Goal: Transaction & Acquisition: Purchase product/service

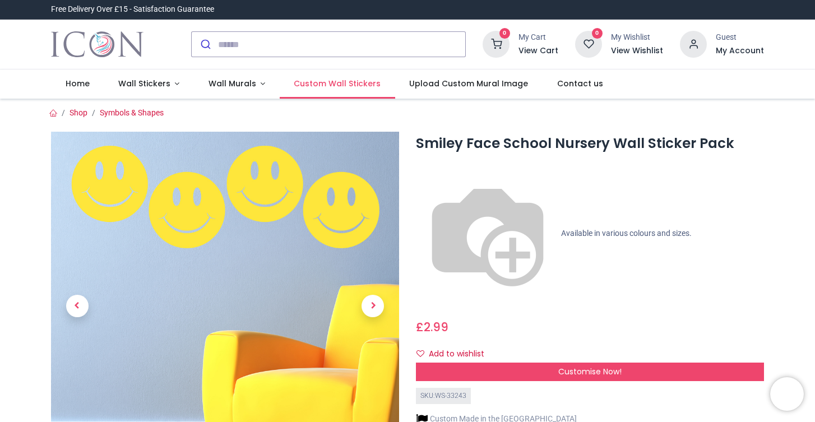
click at [304, 85] on span "Custom Wall Stickers" at bounding box center [337, 83] width 87 height 11
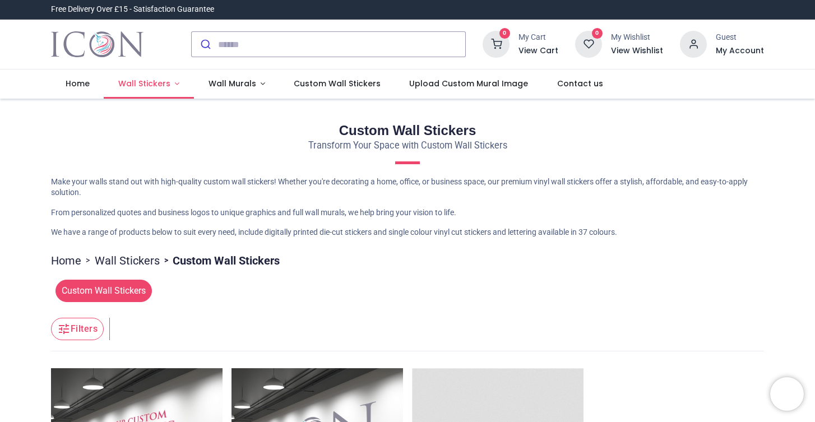
click at [142, 81] on span "Wall Stickers" at bounding box center [144, 83] width 52 height 11
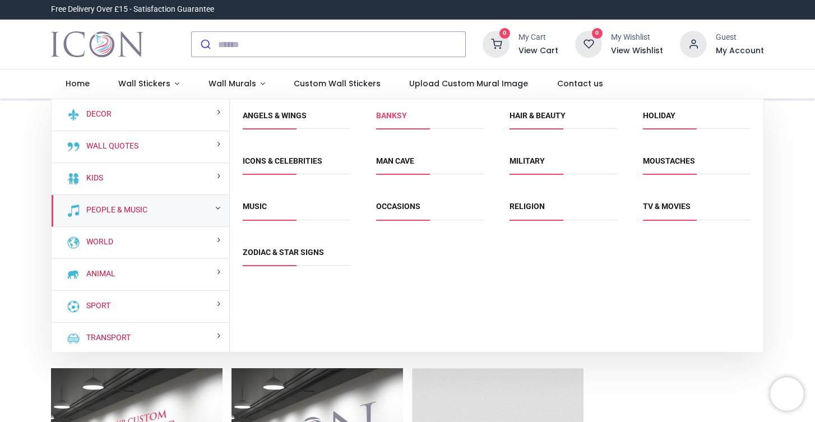
click at [398, 113] on link "Banksy" at bounding box center [391, 115] width 31 height 9
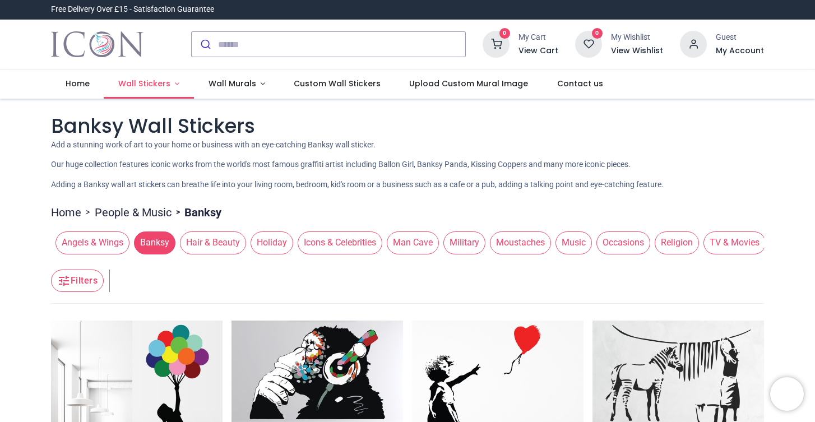
click at [135, 84] on span "Wall Stickers" at bounding box center [144, 83] width 52 height 11
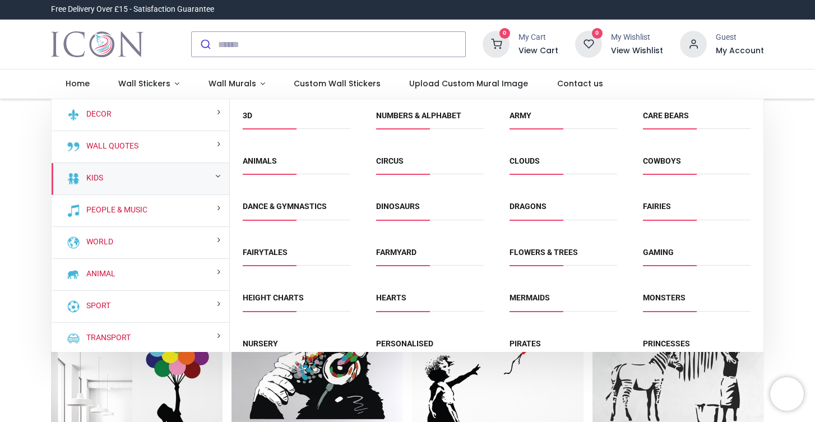
click at [192, 184] on div "Kids" at bounding box center [141, 179] width 178 height 32
click at [161, 171] on div "Kids" at bounding box center [141, 179] width 178 height 32
click at [216, 176] on small at bounding box center [217, 176] width 5 height 8
click at [58, 168] on div "Kids" at bounding box center [141, 179] width 178 height 32
click at [101, 177] on link "Kids" at bounding box center [92, 178] width 21 height 11
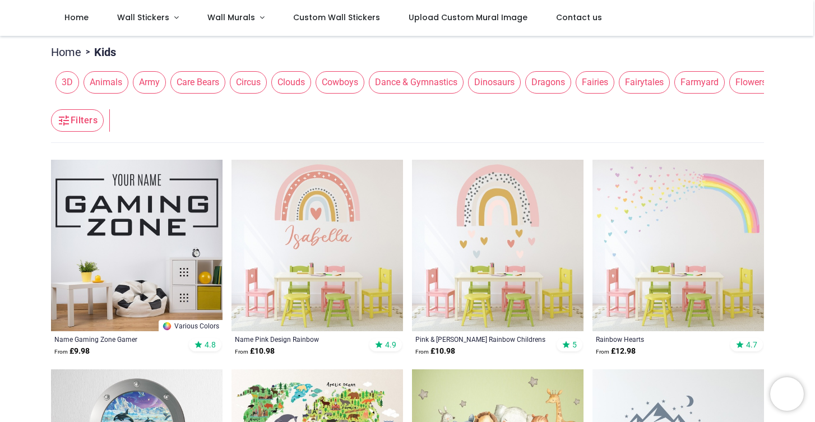
scroll to position [142, 0]
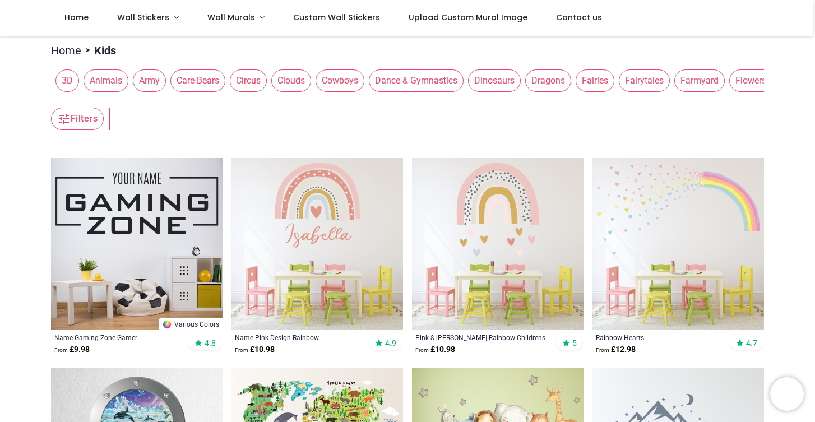
click at [95, 92] on span "Animals" at bounding box center [106, 81] width 45 height 22
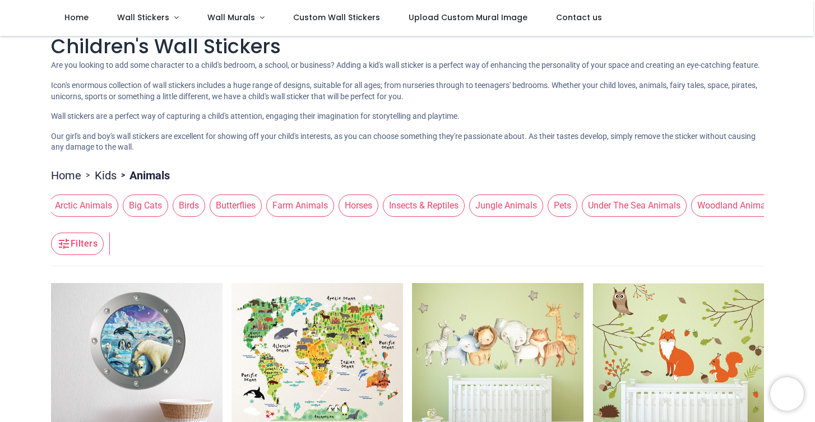
scroll to position [0, 130]
click at [601, 217] on span "Under The Sea Animals" at bounding box center [625, 206] width 105 height 22
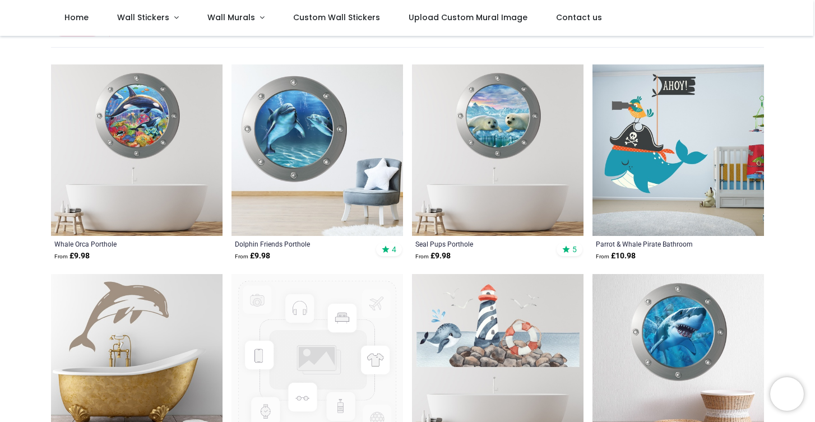
scroll to position [238, 0]
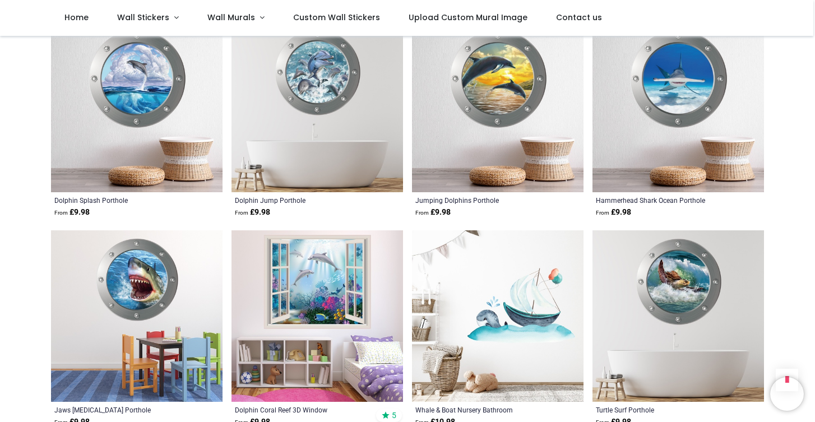
scroll to position [235, 0]
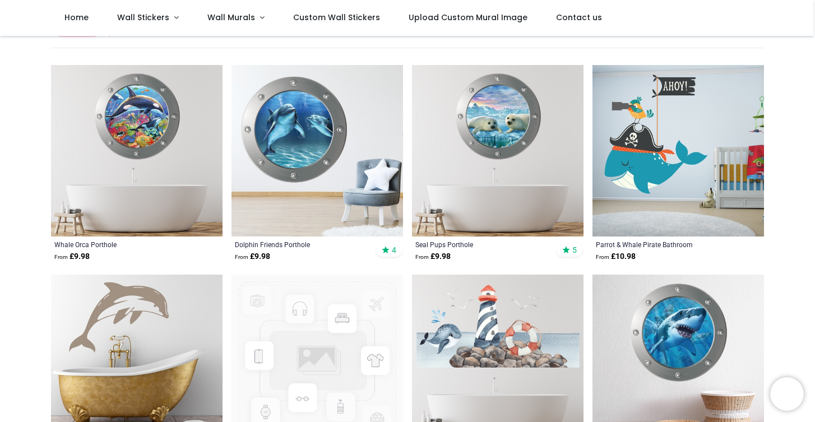
click at [308, 141] on img at bounding box center [318, 151] width 172 height 172
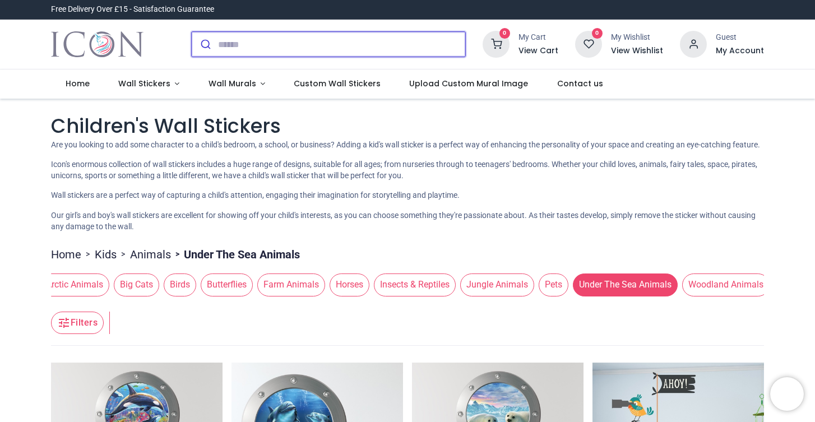
click at [219, 39] on input "search" at bounding box center [341, 44] width 247 height 25
type input "*"
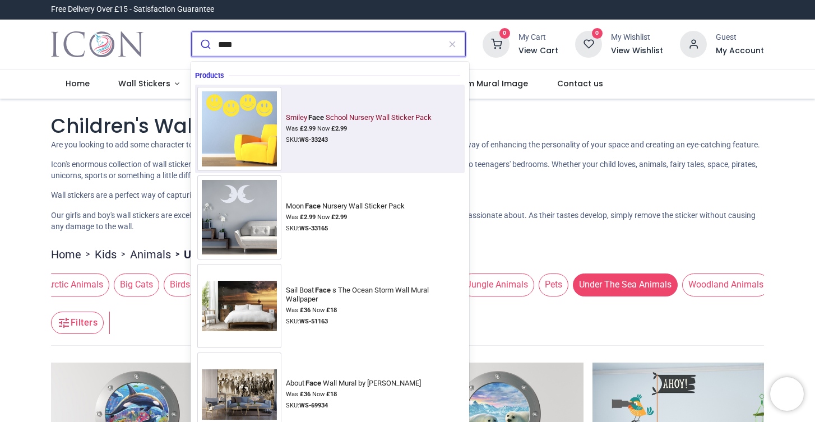
click at [261, 111] on img at bounding box center [239, 129] width 84 height 84
type input "****"
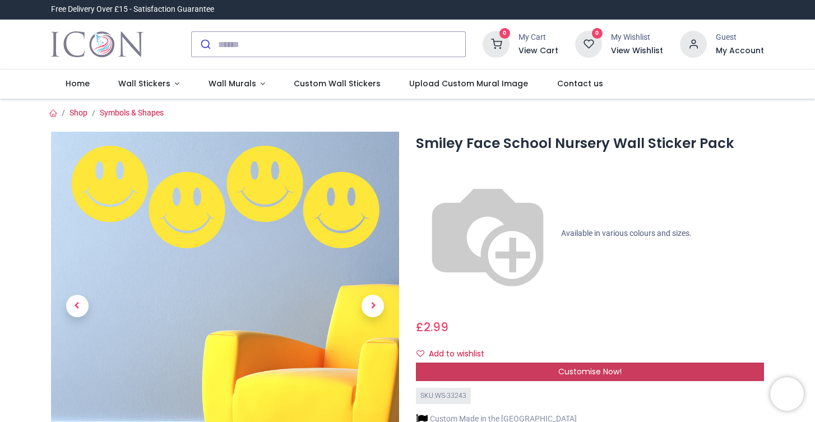
click at [508, 363] on div "Customise Now!" at bounding box center [590, 372] width 348 height 19
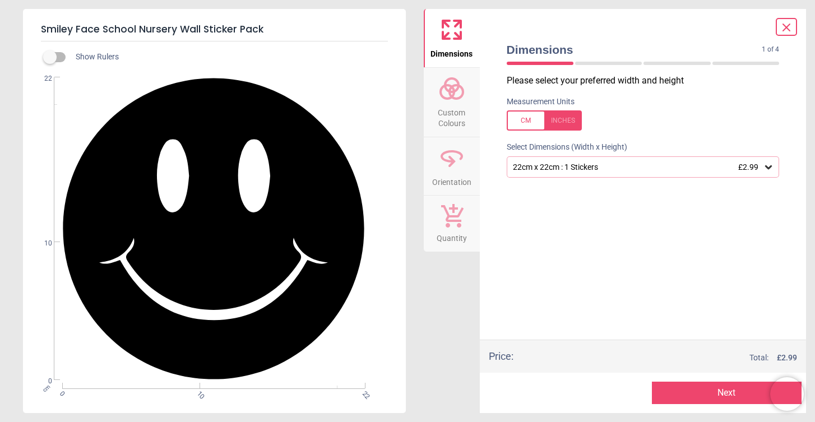
click at [525, 167] on div "22cm x 22cm : 1 Stickers £2.99" at bounding box center [638, 168] width 252 height 10
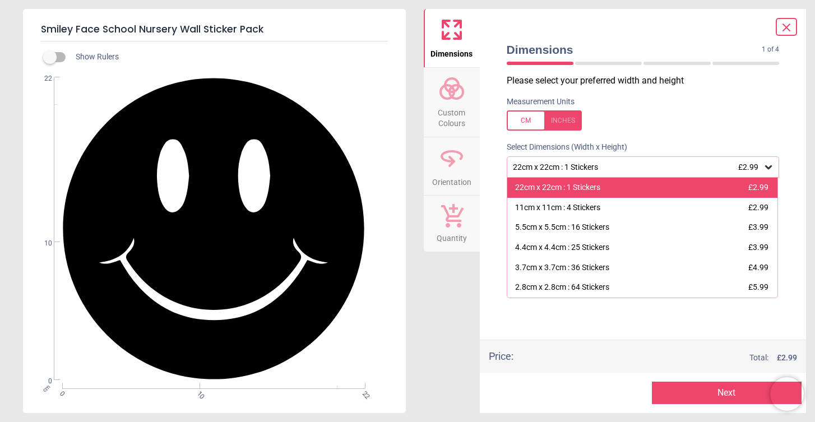
click at [542, 189] on div "22cm x 22cm : 1 Stickers" at bounding box center [557, 187] width 85 height 11
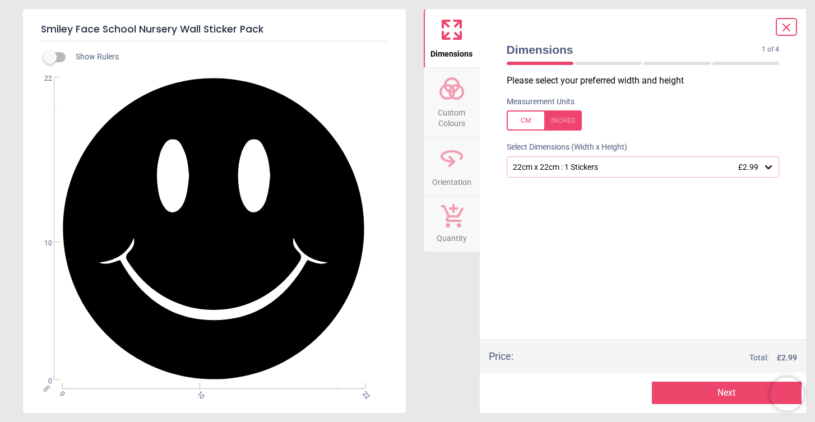
click at [439, 94] on icon at bounding box center [451, 88] width 27 height 27
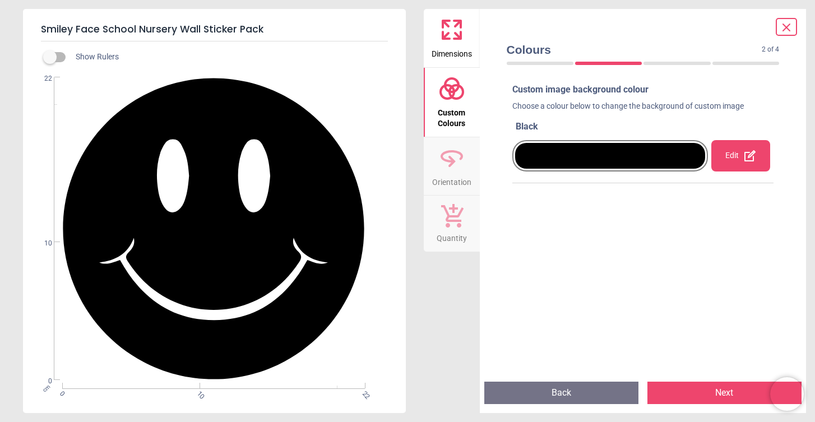
click at [572, 157] on div at bounding box center [610, 156] width 191 height 26
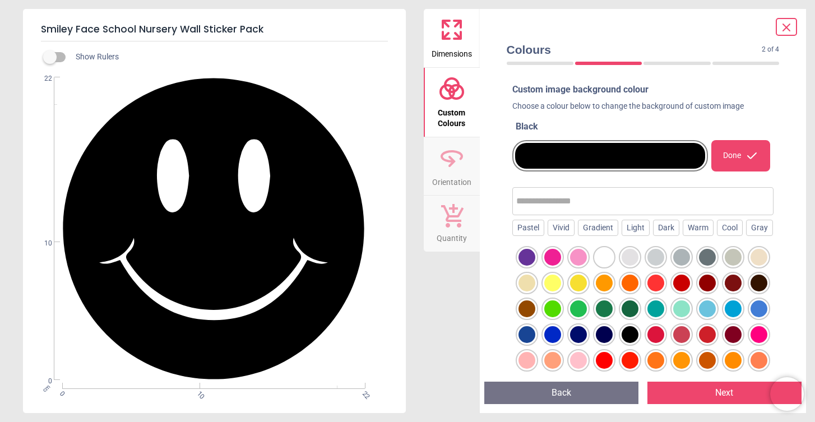
click at [575, 266] on div at bounding box center [578, 257] width 17 height 17
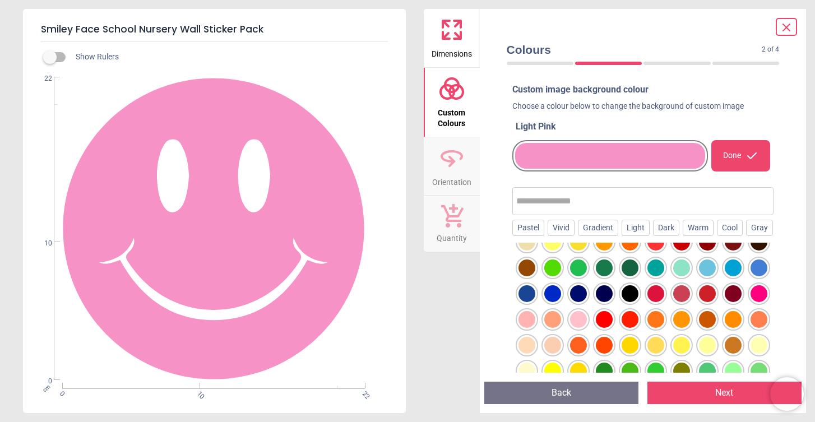
scroll to position [55, 0]
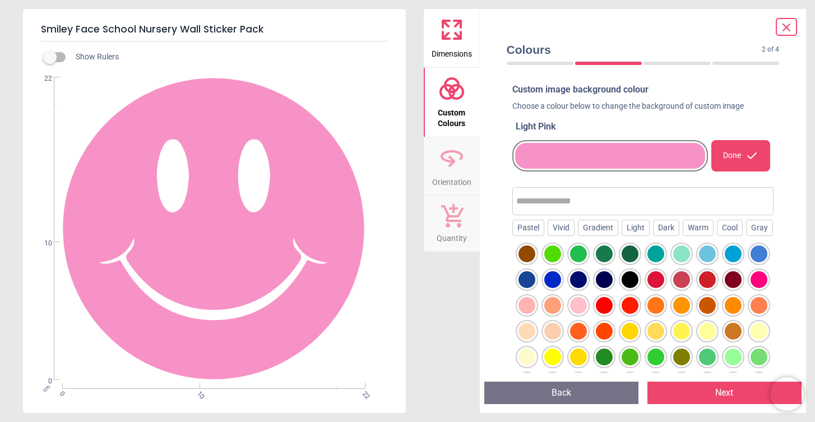
click at [553, 262] on div at bounding box center [552, 254] width 17 height 17
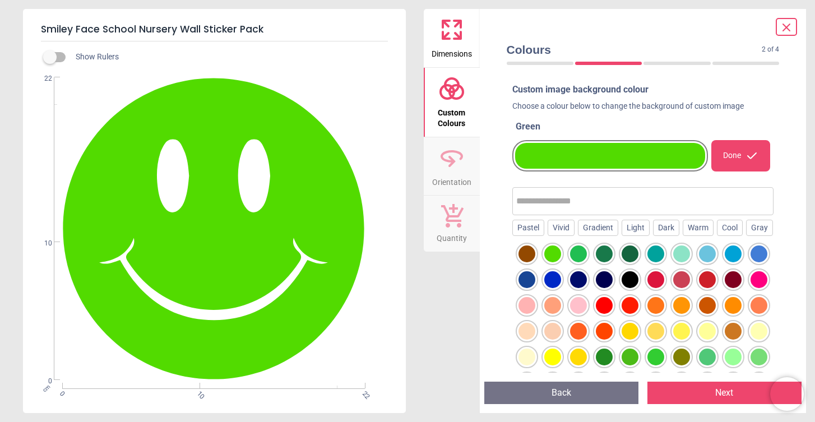
click at [587, 311] on div at bounding box center [643, 337] width 262 height 189
click at [577, 314] on div at bounding box center [578, 305] width 17 height 17
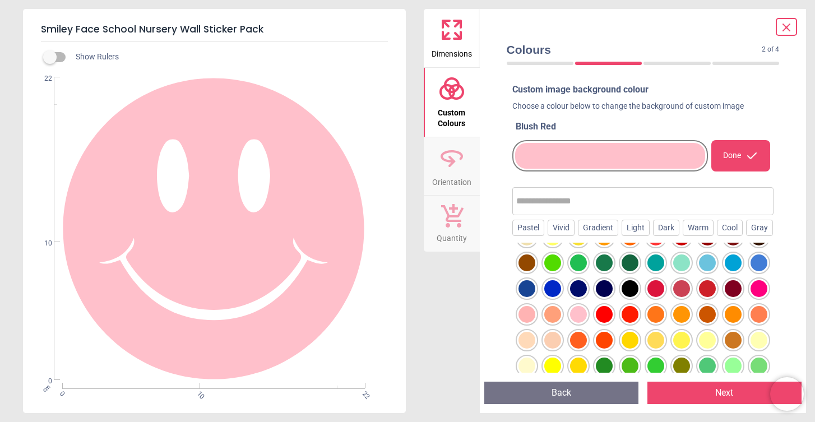
scroll to position [41, 0]
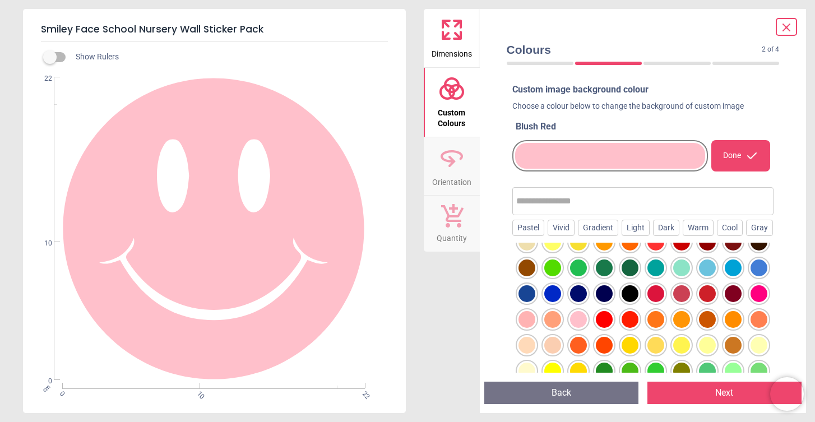
click at [525, 328] on div at bounding box center [527, 319] width 17 height 17
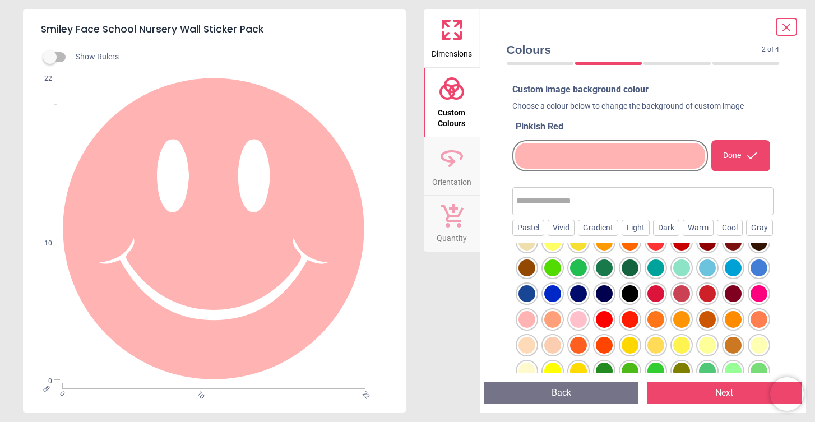
scroll to position [0, 0]
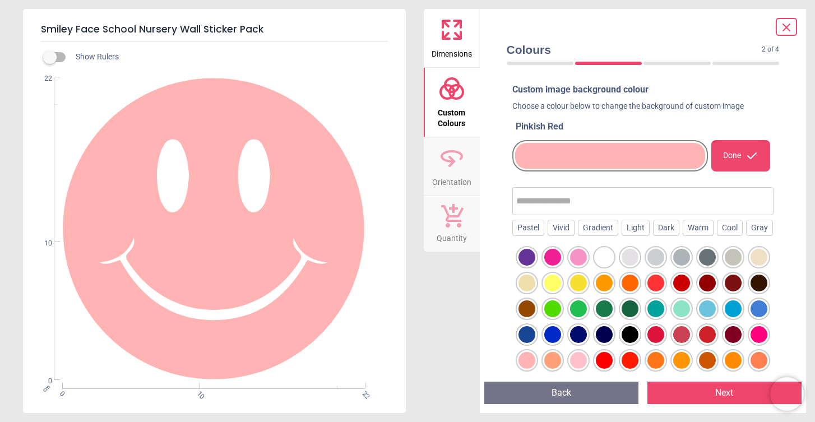
click at [545, 266] on div at bounding box center [552, 257] width 17 height 17
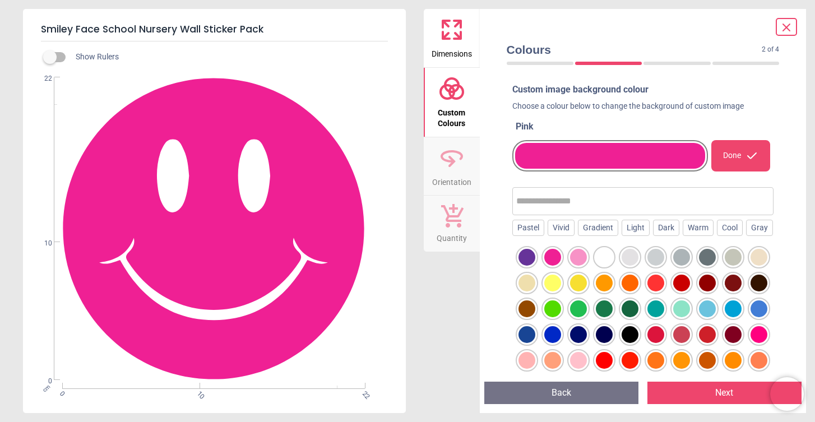
click at [580, 266] on div at bounding box center [578, 257] width 17 height 17
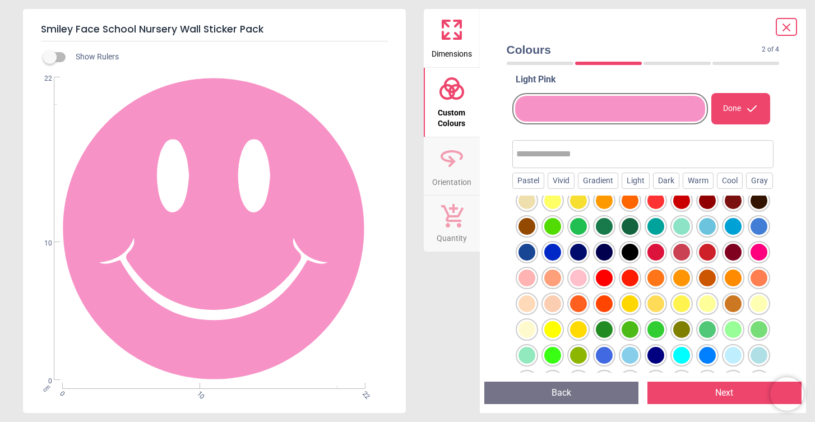
scroll to position [48, 0]
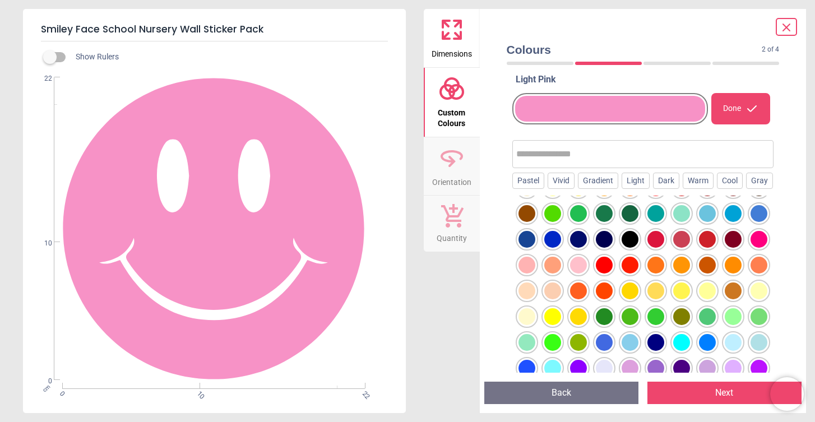
click at [579, 274] on div at bounding box center [578, 265] width 17 height 17
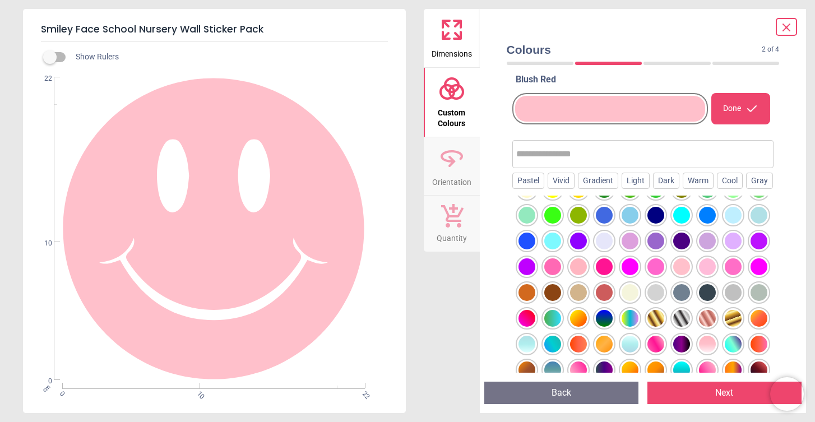
scroll to position [203, 0]
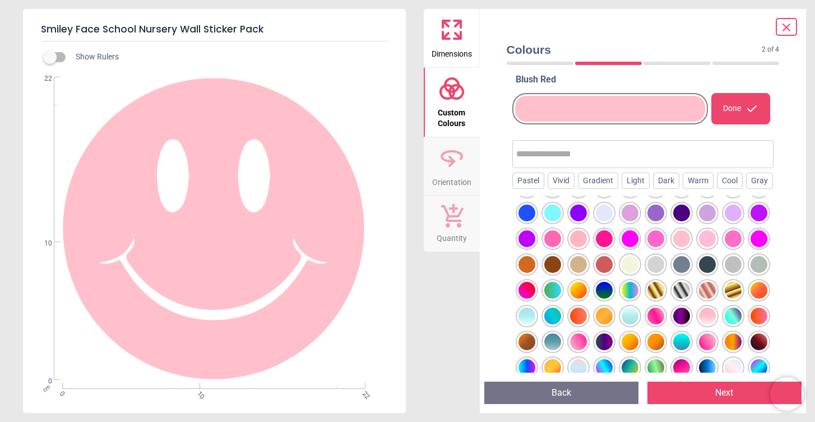
click at [728, 391] on button "Next" at bounding box center [724, 393] width 154 height 22
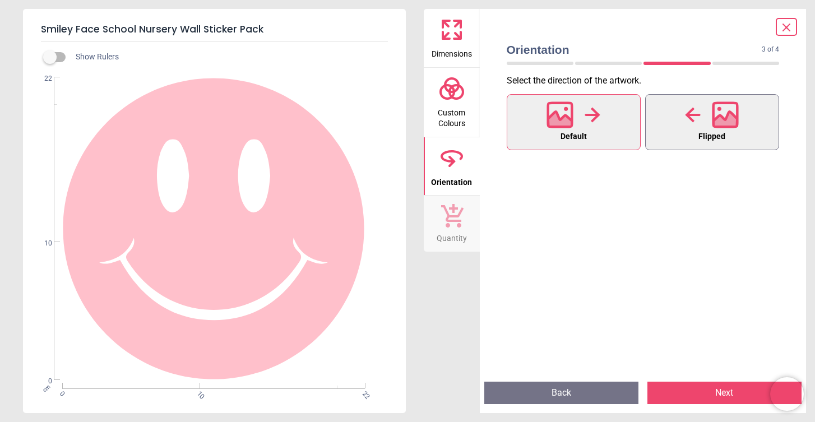
click at [681, 137] on button "Flipped" at bounding box center [712, 122] width 134 height 56
click at [624, 129] on button "Default" at bounding box center [574, 122] width 134 height 56
click at [460, 216] on icon at bounding box center [452, 215] width 24 height 25
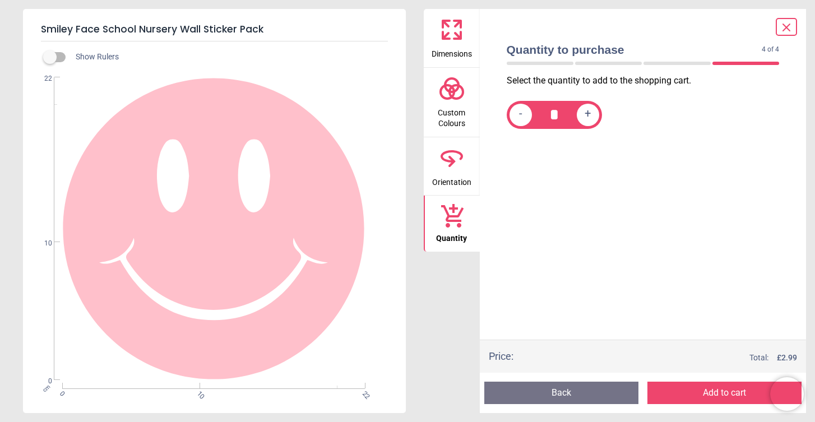
click at [779, 36] on div "Quantity to purchase 4 of 4 4 of 5" at bounding box center [643, 55] width 291 height 39
click at [783, 27] on icon at bounding box center [786, 27] width 13 height 13
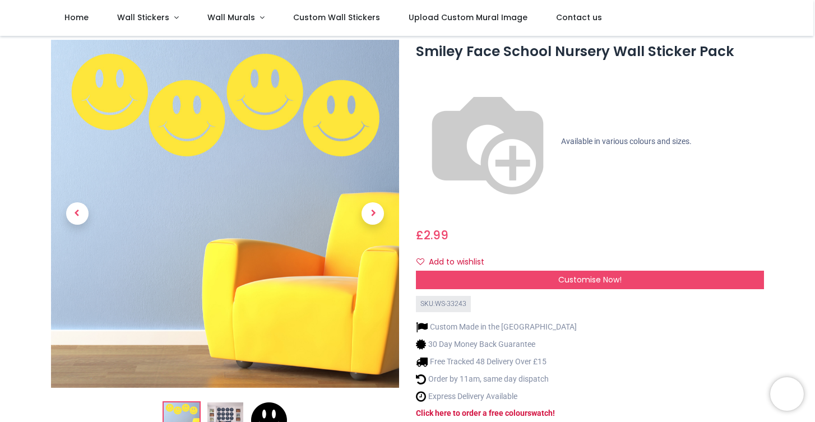
scroll to position [1, 0]
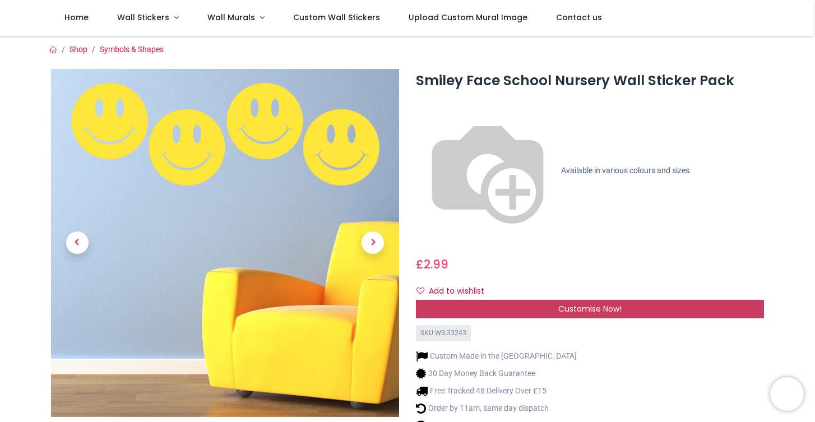
click at [660, 300] on div "Customise Now!" at bounding box center [590, 309] width 348 height 19
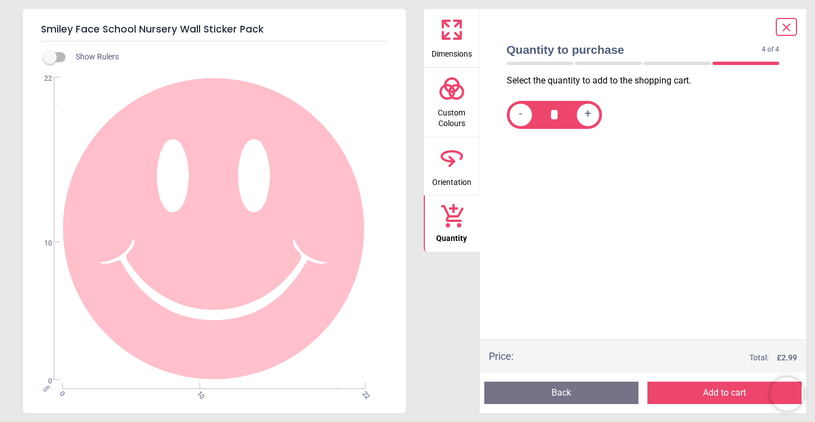
click at [451, 45] on span "Dimensions" at bounding box center [452, 51] width 40 height 17
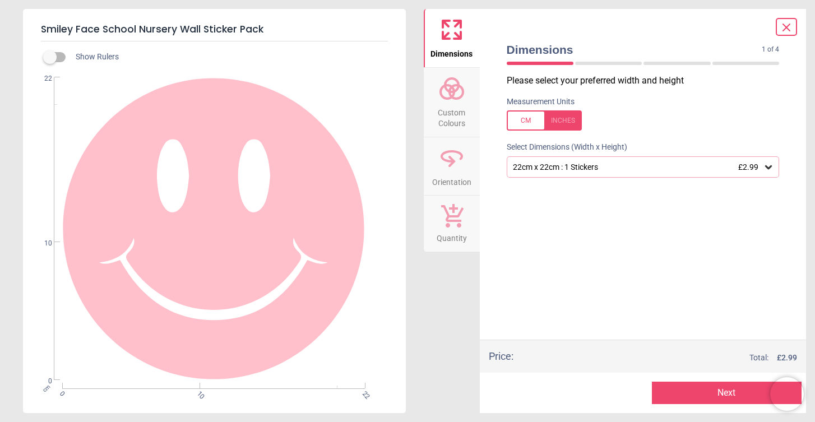
click at [594, 156] on div "22cm x 22cm : 1 Stickers £2.99" at bounding box center [643, 166] width 273 height 21
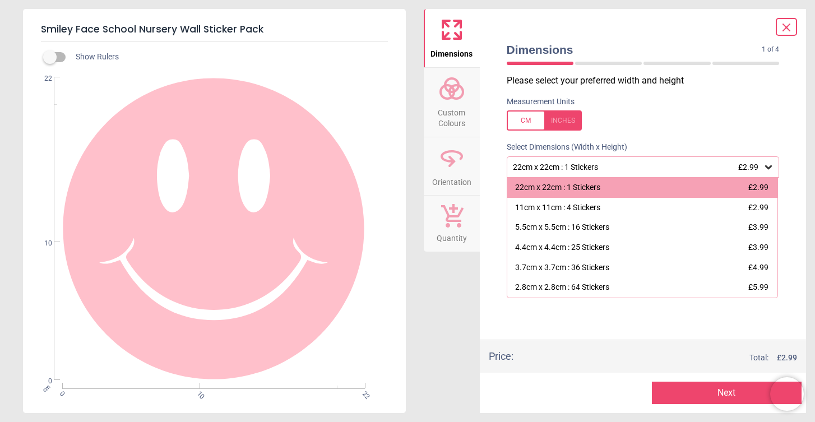
click at [710, 392] on button "Next" at bounding box center [727, 393] width 150 height 22
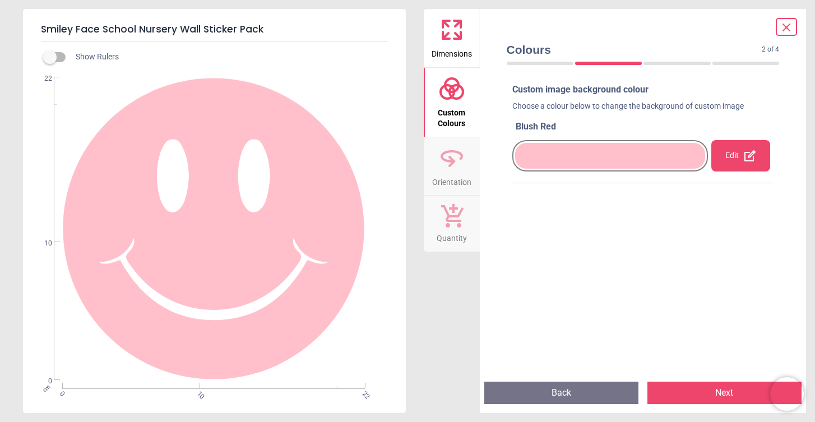
click at [698, 388] on button "Next" at bounding box center [724, 393] width 154 height 22
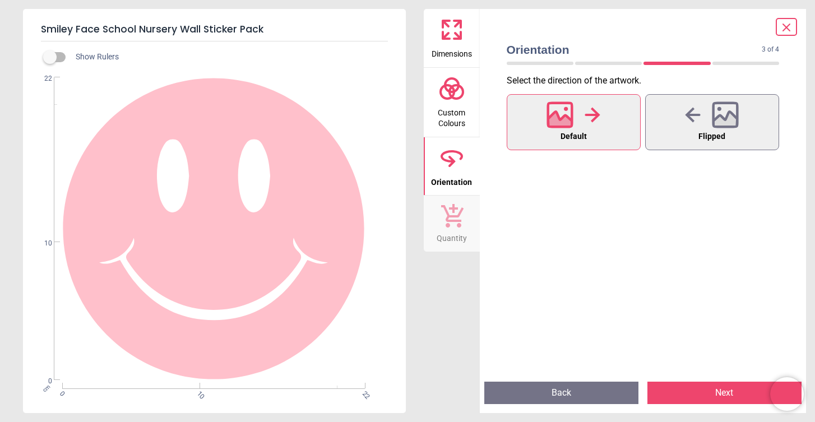
click at [698, 388] on button "Next" at bounding box center [724, 393] width 154 height 22
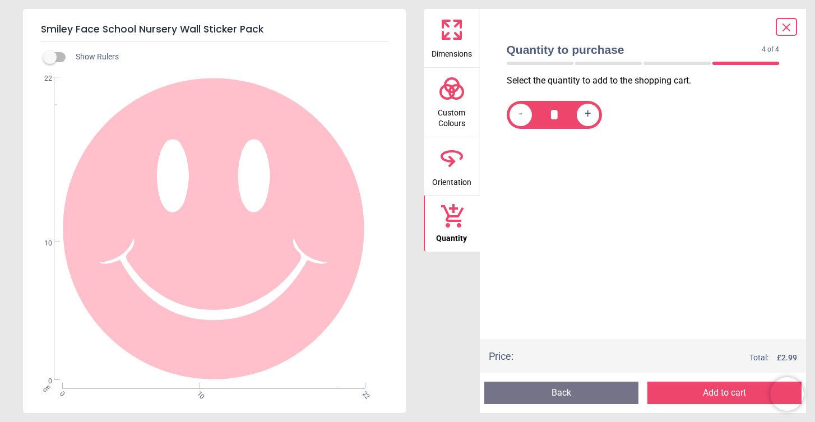
click at [585, 108] on span "+" at bounding box center [588, 115] width 6 height 14
type input "*"
click at [725, 395] on button "Add to cart" at bounding box center [724, 393] width 154 height 22
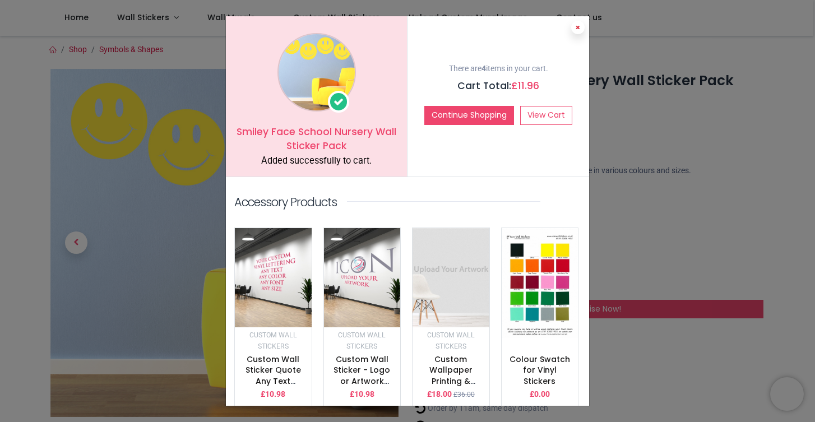
click at [576, 32] on button at bounding box center [577, 27] width 13 height 13
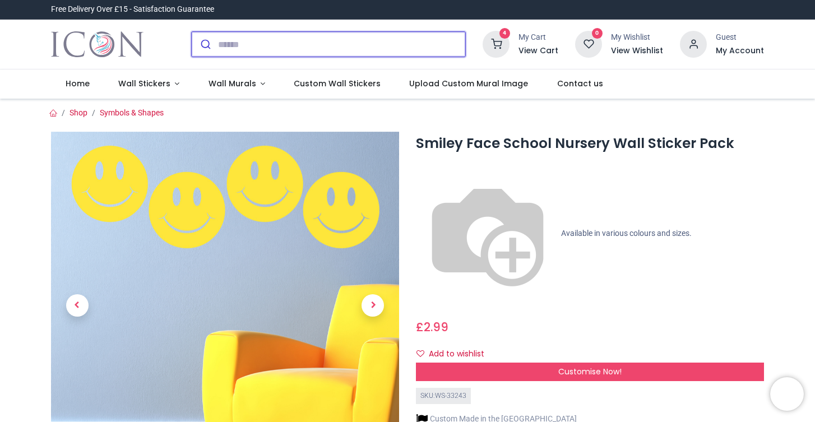
click at [269, 49] on input "search" at bounding box center [341, 44] width 247 height 25
click at [264, 55] on input "search" at bounding box center [341, 44] width 247 height 25
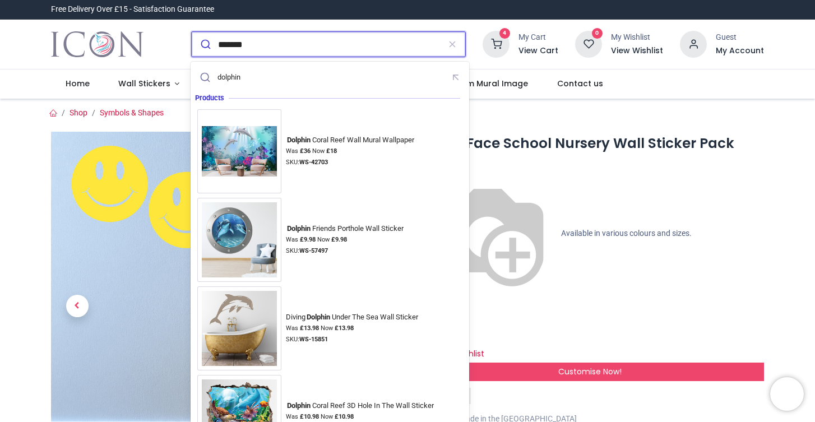
type input "*******"
click at [192, 32] on button "submit" at bounding box center [205, 44] width 26 height 25
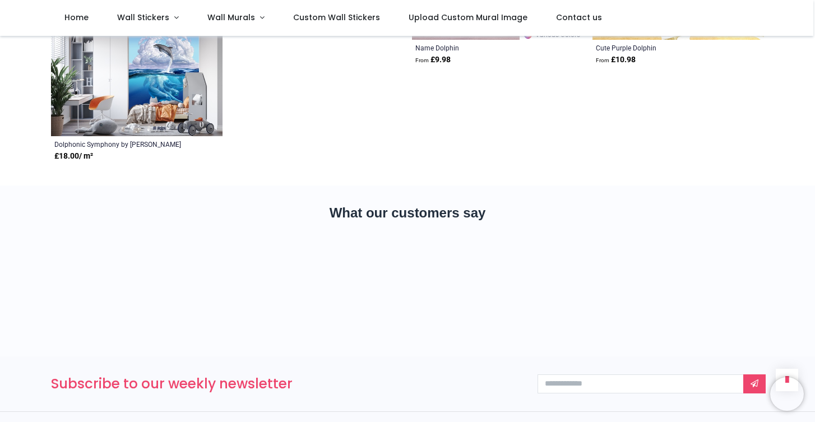
scroll to position [2347, 0]
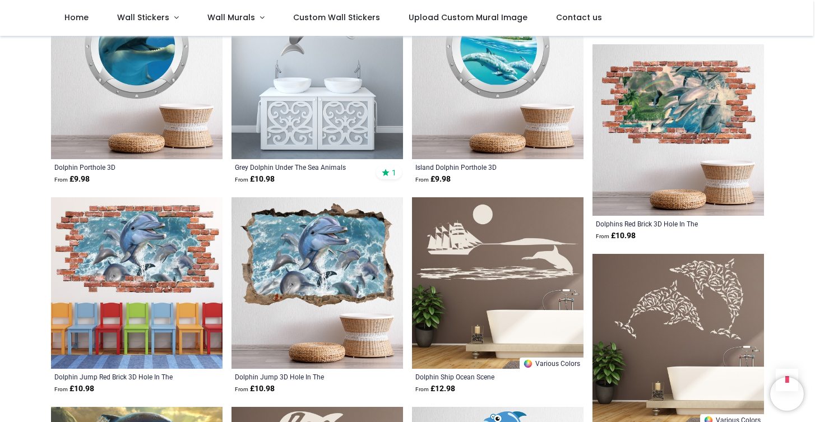
scroll to position [1178, 0]
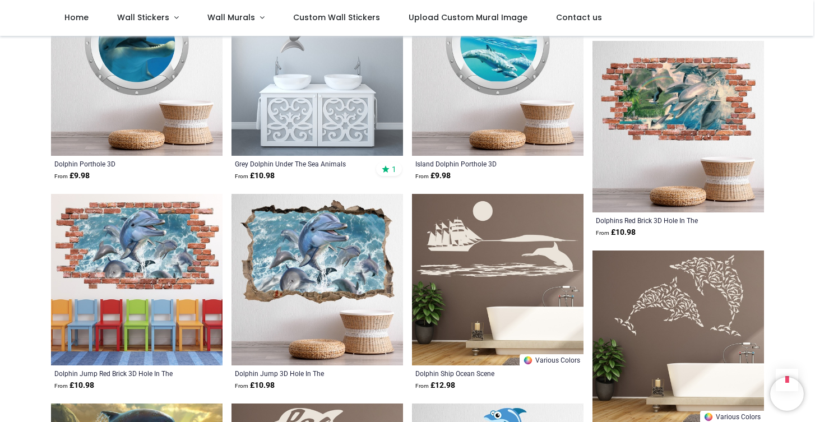
click at [656, 298] on img at bounding box center [679, 337] width 172 height 172
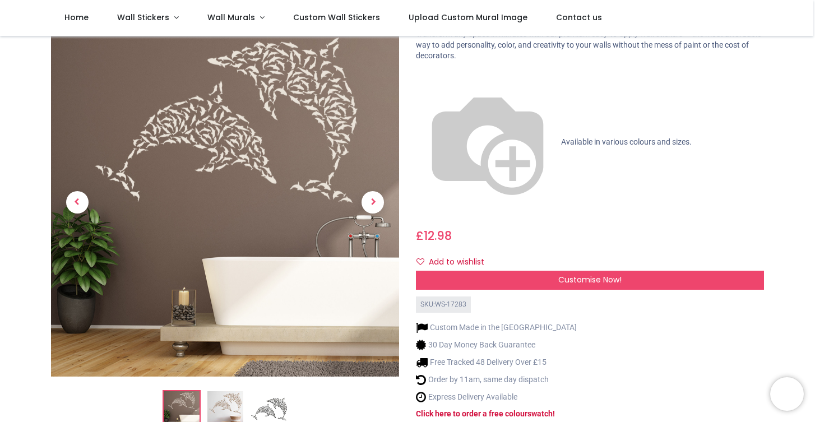
scroll to position [73, 0]
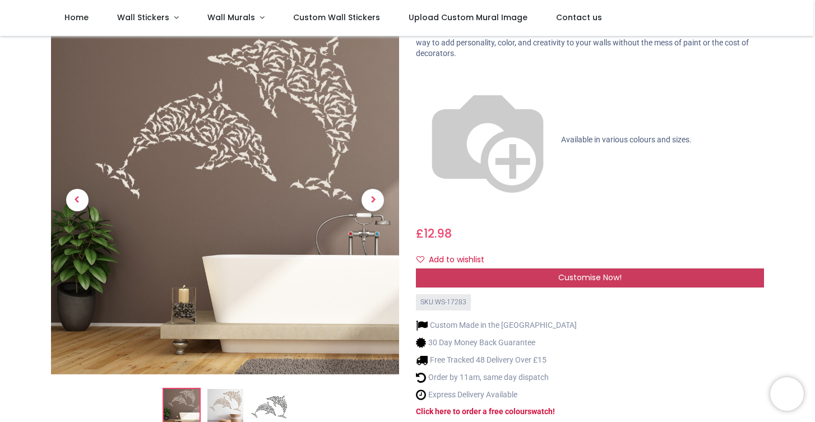
click at [507, 269] on div "Customise Now!" at bounding box center [590, 278] width 348 height 19
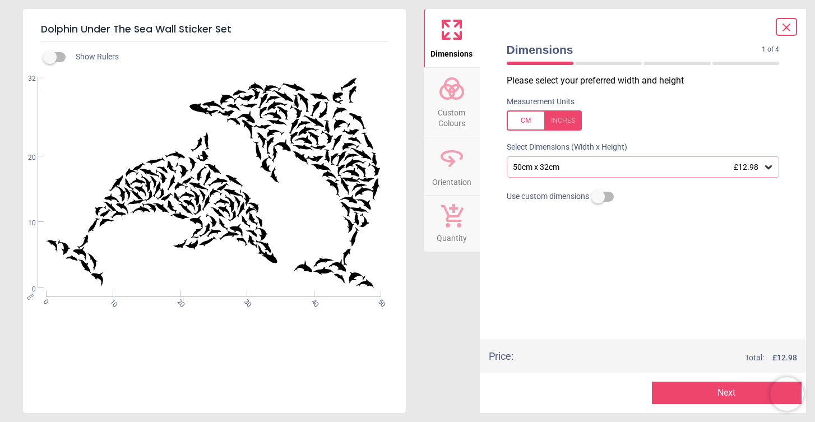
click at [556, 163] on div "50cm x 32cm £12.98" at bounding box center [638, 168] width 252 height 10
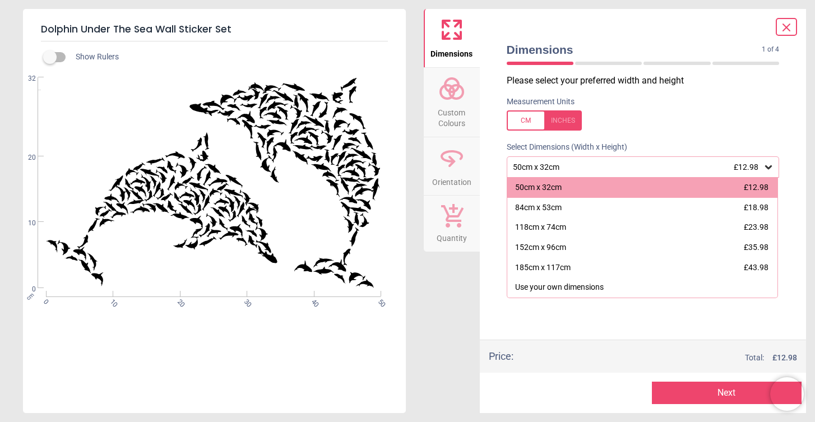
click at [554, 163] on div "50cm x 32cm £12.98" at bounding box center [638, 168] width 252 height 10
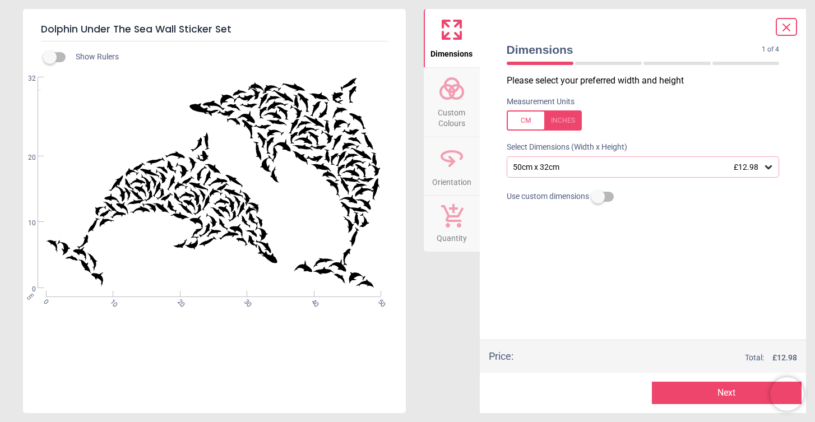
click at [449, 111] on span "Custom Colours" at bounding box center [452, 115] width 54 height 27
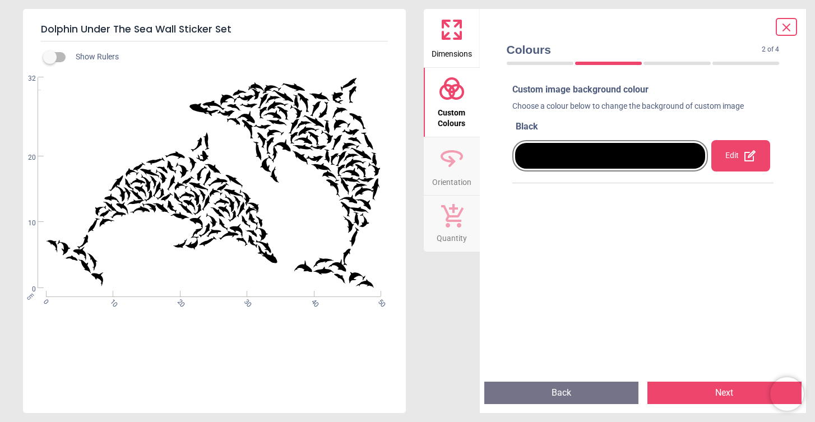
click at [550, 152] on div at bounding box center [610, 156] width 191 height 26
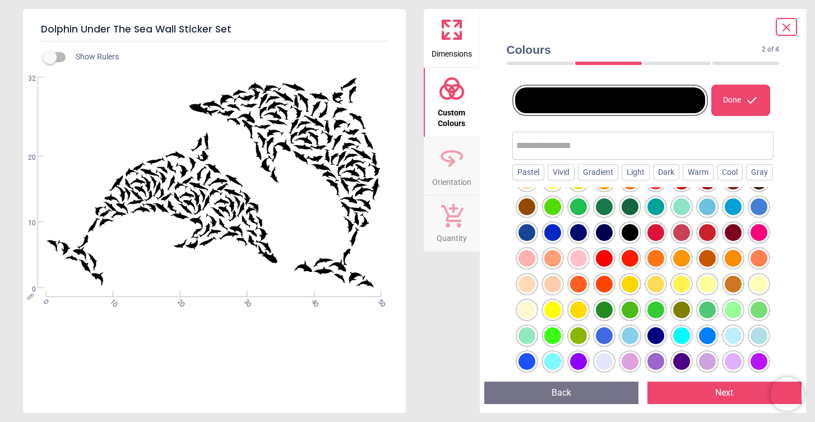
scroll to position [47, 0]
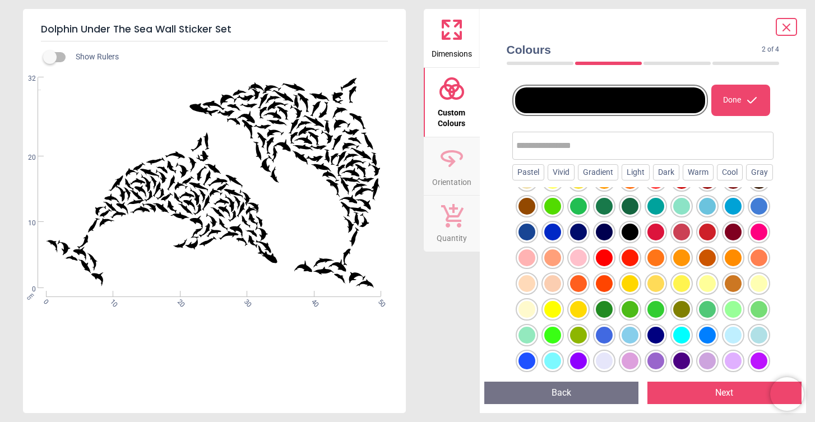
click at [529, 240] on div at bounding box center [527, 232] width 17 height 17
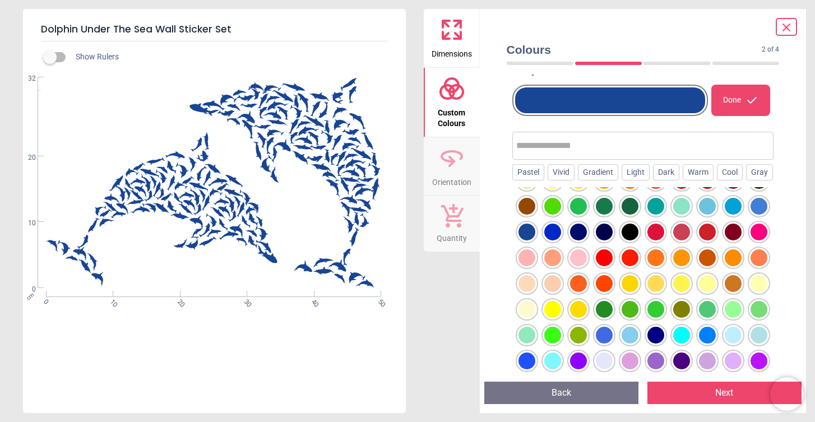
click at [583, 240] on div at bounding box center [578, 232] width 17 height 17
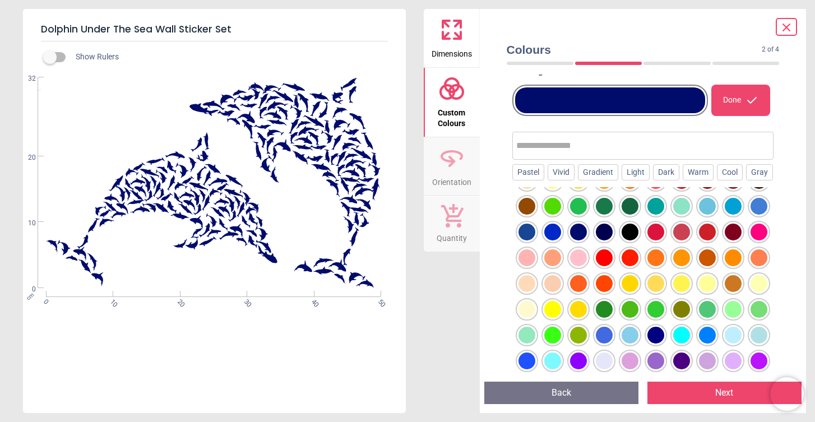
click at [549, 240] on div at bounding box center [552, 232] width 17 height 17
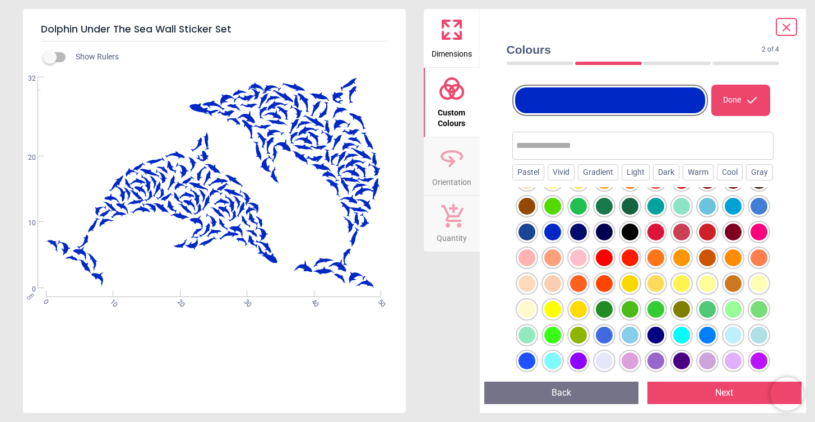
click at [529, 240] on div at bounding box center [527, 232] width 17 height 17
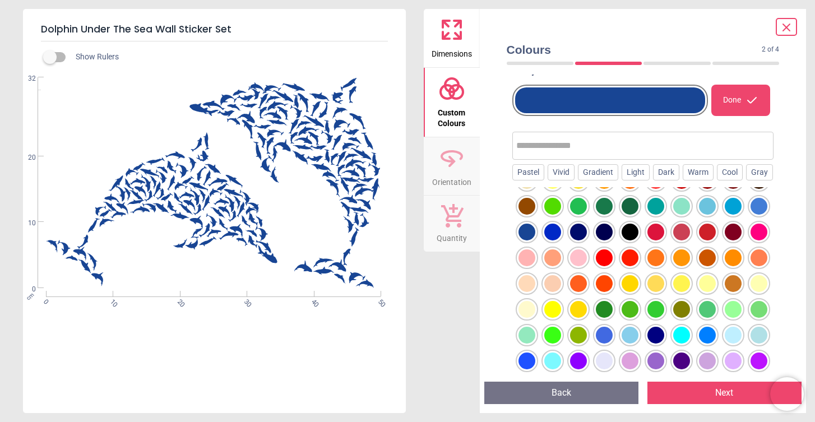
click at [582, 266] on div at bounding box center [578, 257] width 17 height 17
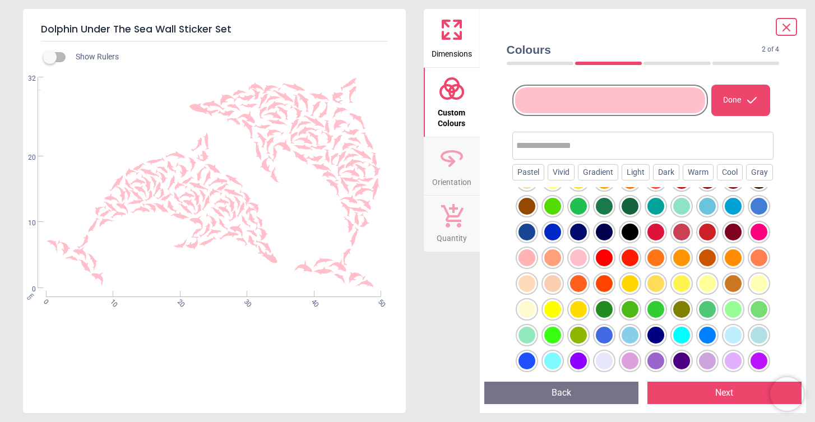
click at [528, 266] on div at bounding box center [527, 257] width 17 height 17
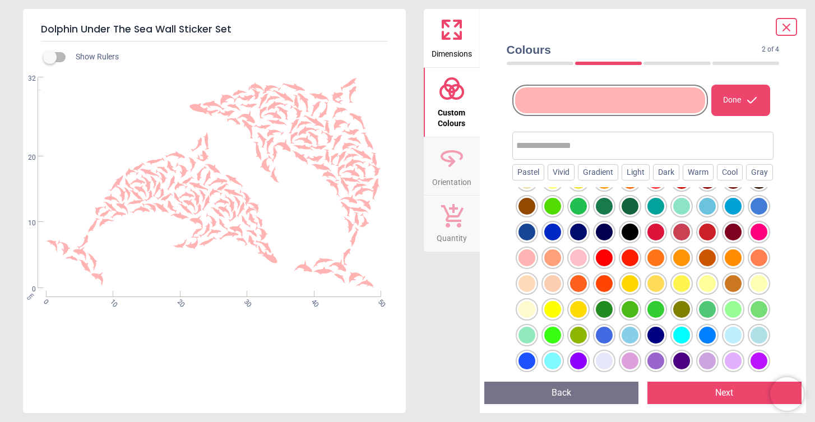
click at [579, 266] on div at bounding box center [578, 257] width 17 height 17
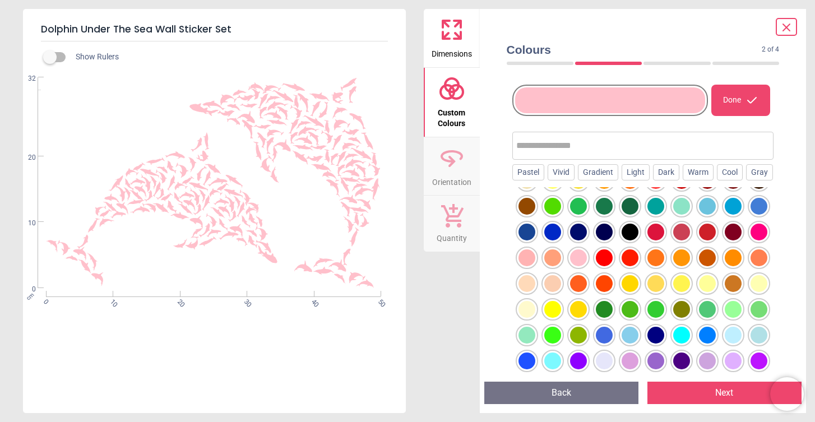
click at [530, 240] on div at bounding box center [527, 232] width 17 height 17
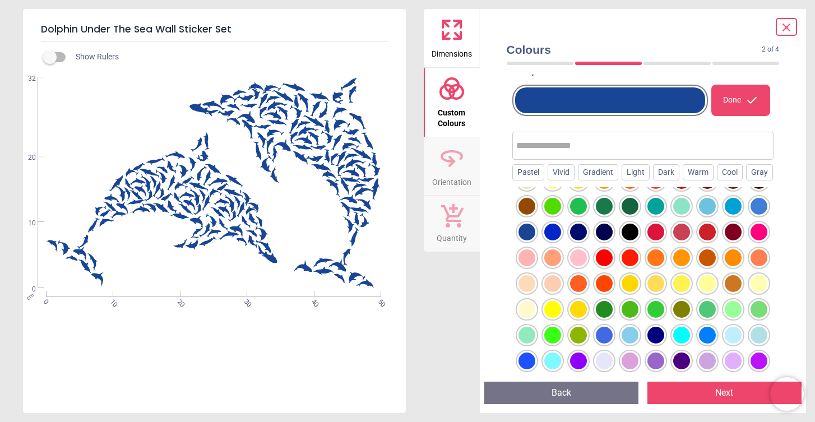
click at [554, 240] on div at bounding box center [552, 232] width 17 height 17
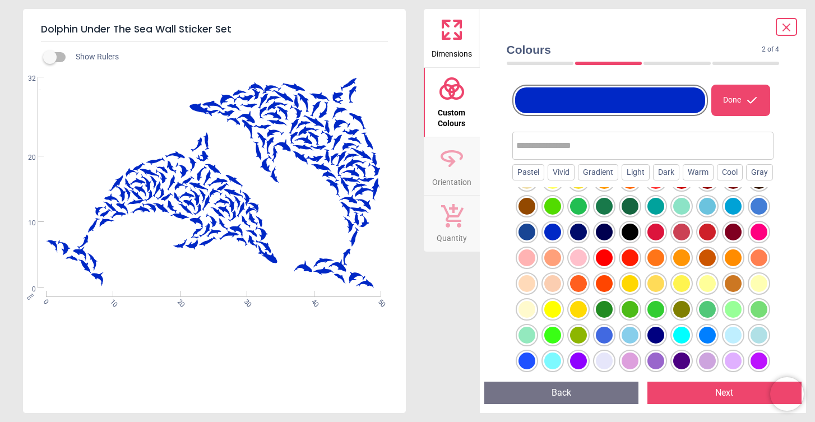
click at [576, 240] on div at bounding box center [578, 232] width 17 height 17
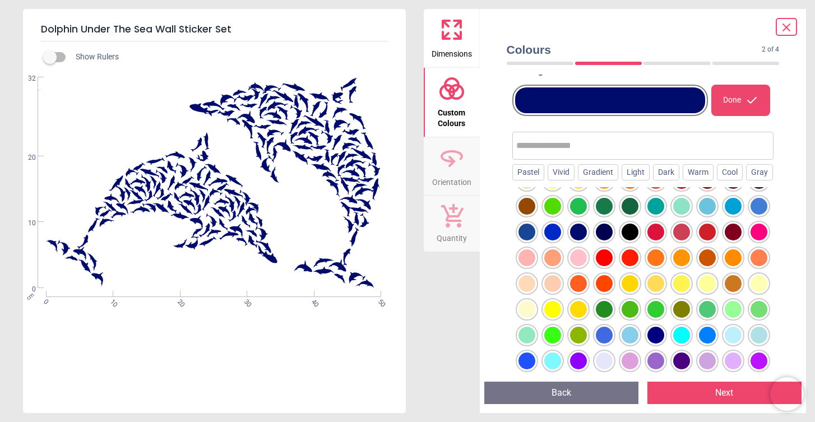
click at [599, 240] on div at bounding box center [604, 232] width 17 height 17
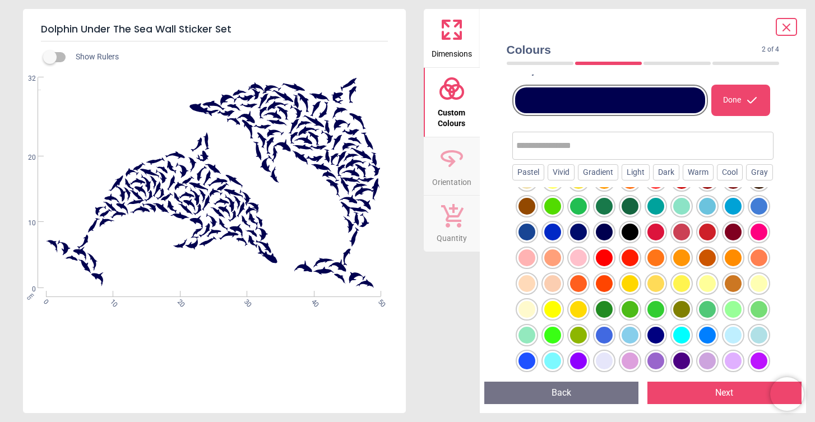
click at [770, 226] on div at bounding box center [643, 281] width 262 height 189
click at [757, 215] on div at bounding box center [759, 206] width 17 height 17
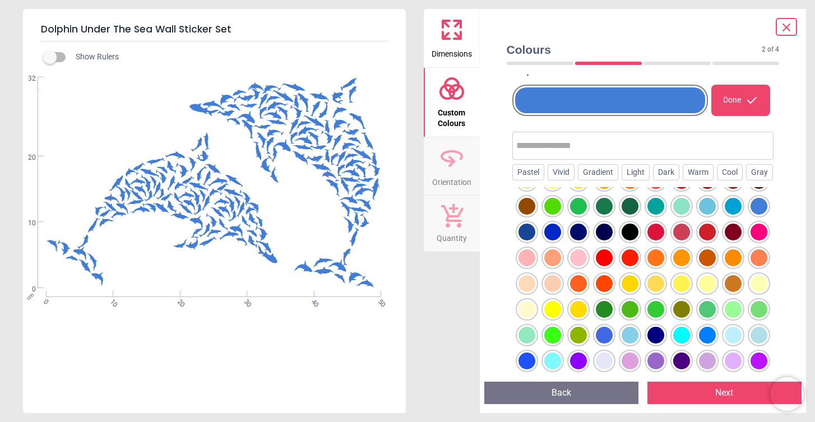
click at [530, 240] on div at bounding box center [527, 232] width 17 height 17
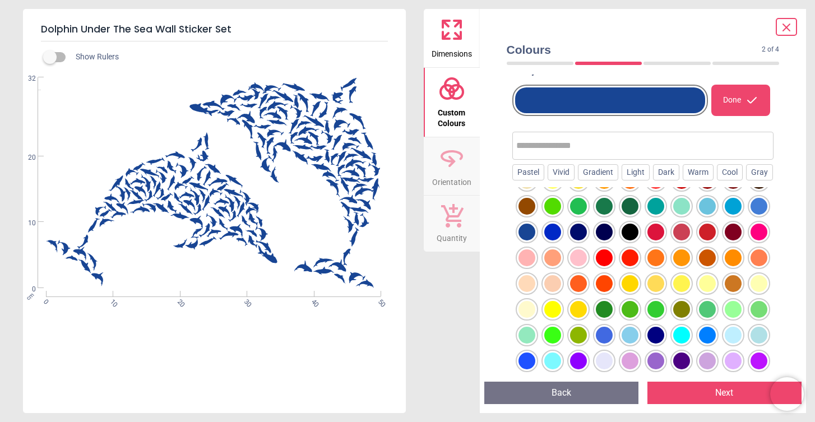
click at [556, 240] on div at bounding box center [552, 232] width 17 height 17
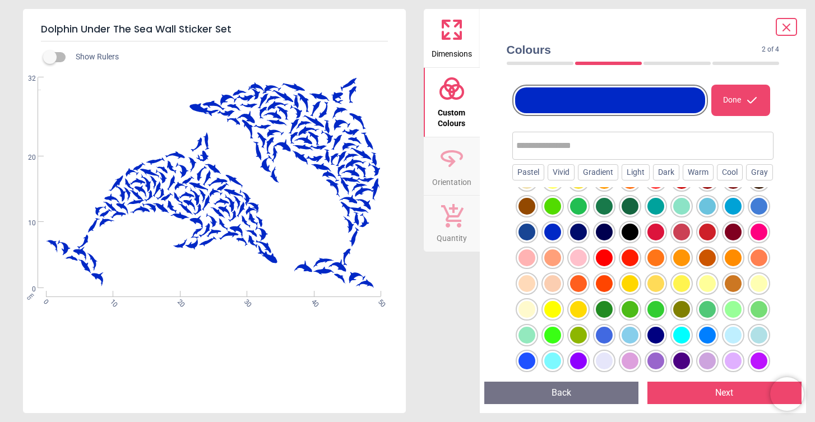
click at [457, 166] on icon at bounding box center [451, 158] width 27 height 27
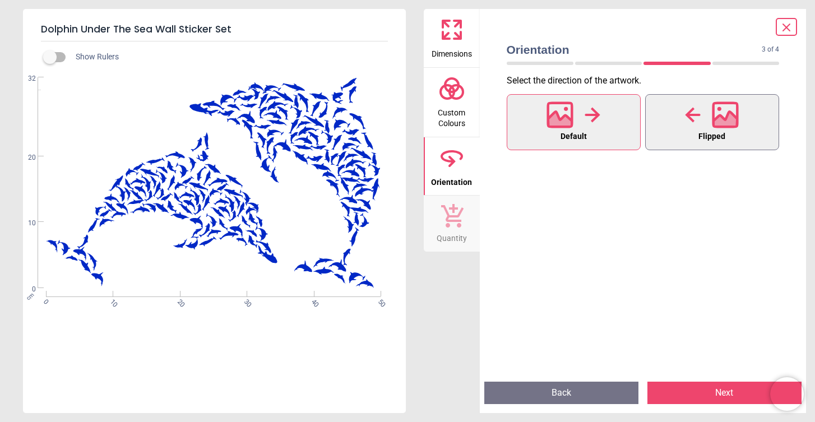
click at [676, 113] on button "Flipped" at bounding box center [712, 122] width 134 height 56
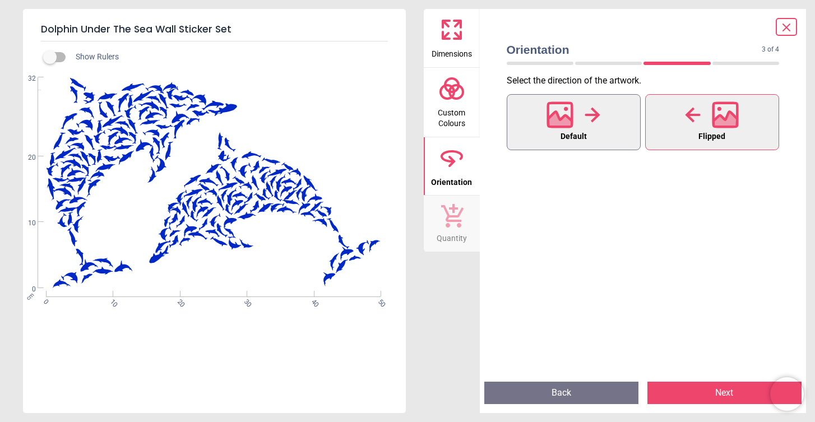
click at [581, 126] on div at bounding box center [574, 114] width 54 height 29
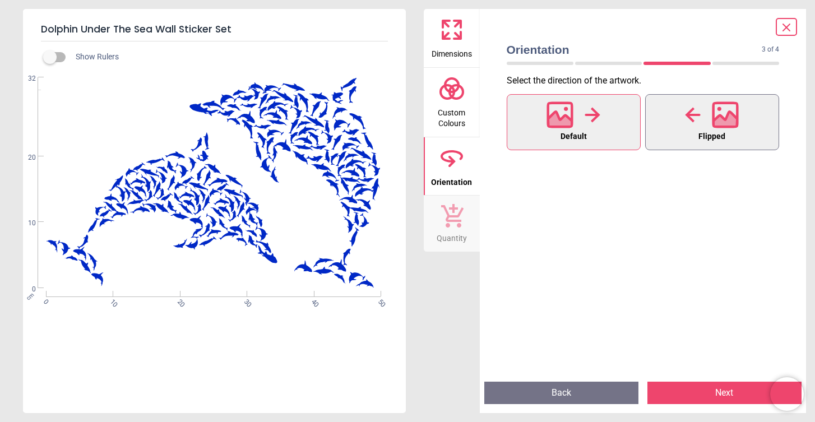
click at [687, 115] on icon at bounding box center [693, 114] width 15 height 15
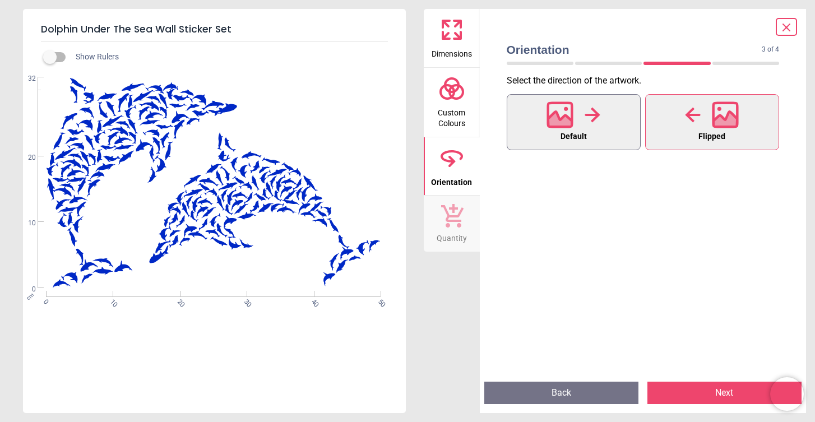
click at [600, 115] on button "Default" at bounding box center [574, 122] width 134 height 56
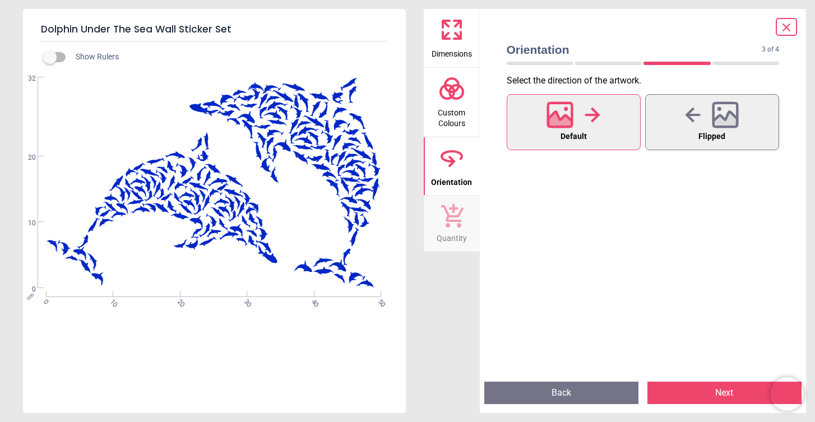
click at [453, 208] on icon at bounding box center [452, 216] width 22 height 24
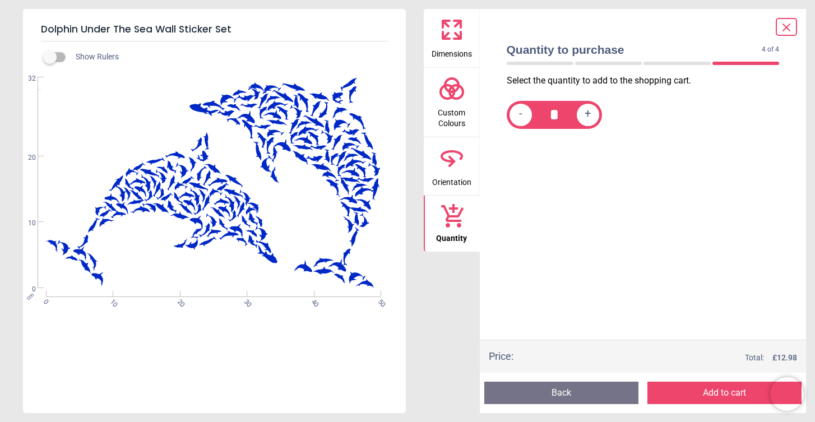
click at [459, 29] on icon at bounding box center [451, 29] width 27 height 27
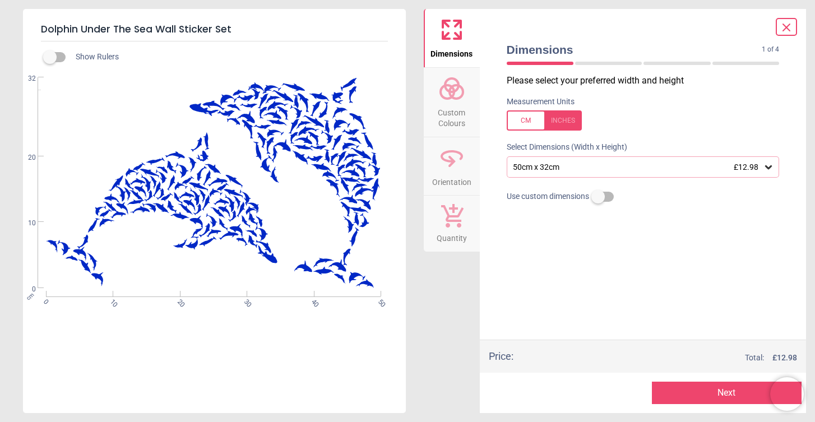
click at [709, 392] on button "Next" at bounding box center [727, 393] width 150 height 22
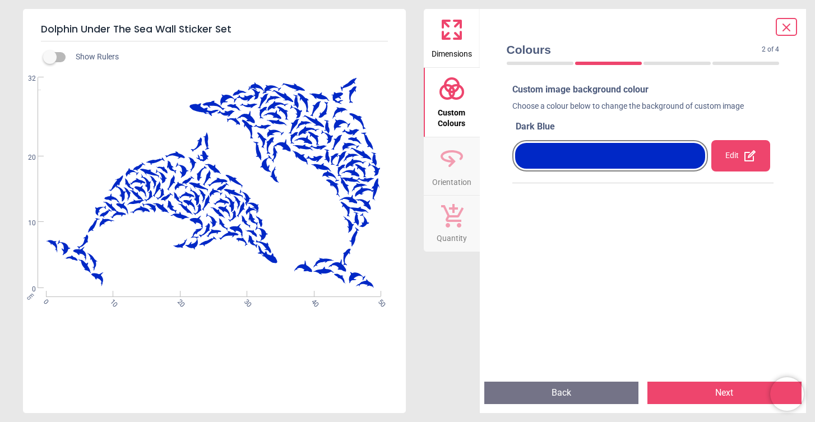
click at [709, 392] on button "Next" at bounding box center [724, 393] width 154 height 22
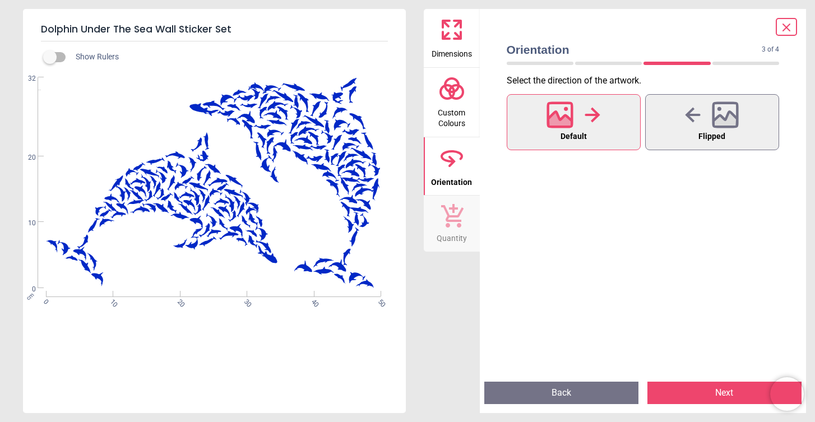
click at [709, 392] on button "Next" at bounding box center [724, 393] width 154 height 22
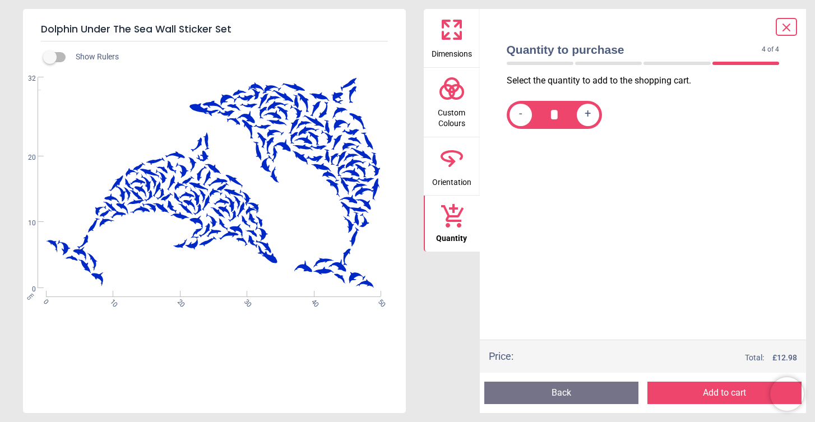
click at [709, 392] on button "Add to cart" at bounding box center [724, 393] width 154 height 22
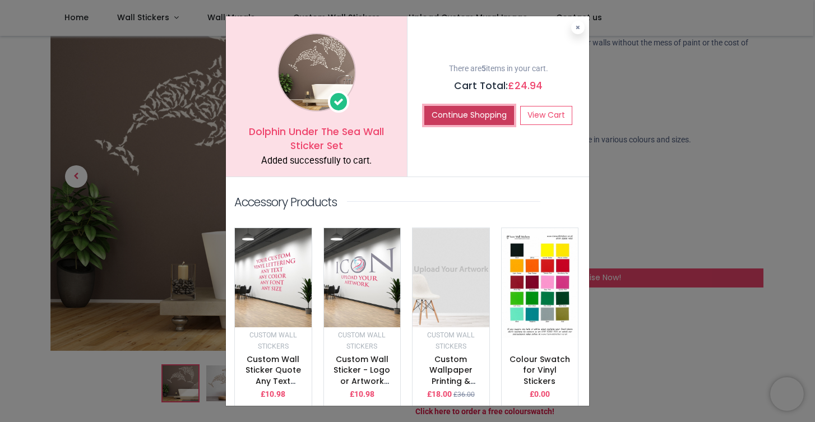
click at [480, 115] on button "Continue Shopping" at bounding box center [469, 115] width 90 height 19
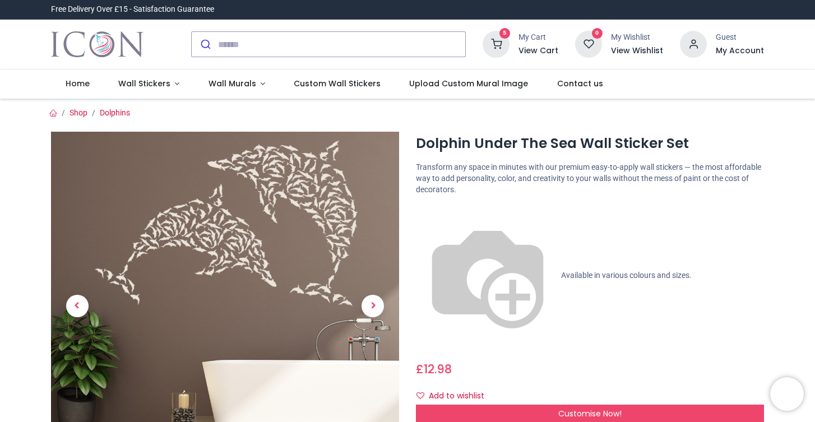
click at [527, 47] on h6 "View Cart" at bounding box center [539, 50] width 40 height 11
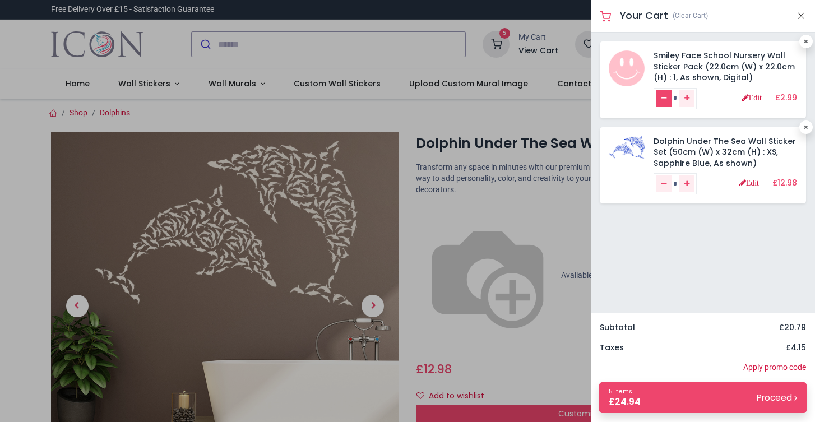
click at [660, 96] on link "Remove one" at bounding box center [664, 98] width 16 height 17
type input "*"
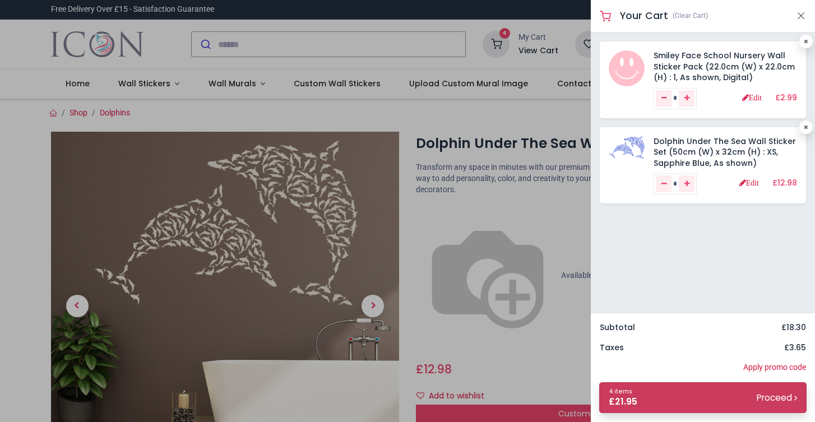
click at [654, 397] on link "4 items £ 21.95 Proceed" at bounding box center [702, 397] width 207 height 31
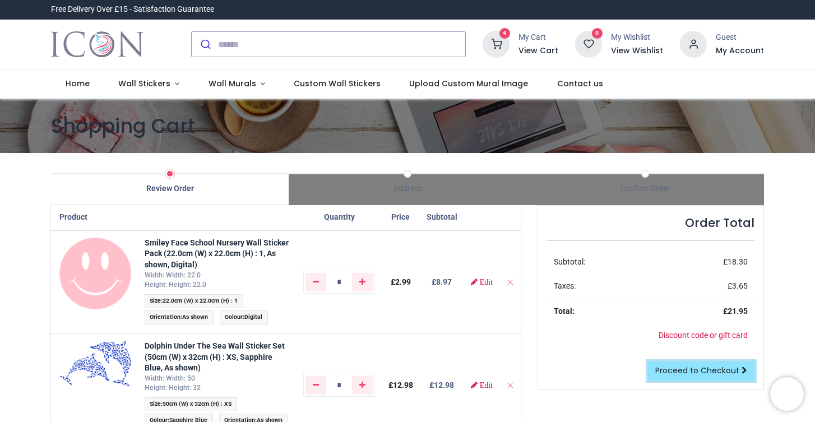
click at [676, 372] on span "Proceed to Checkout" at bounding box center [697, 370] width 84 height 11
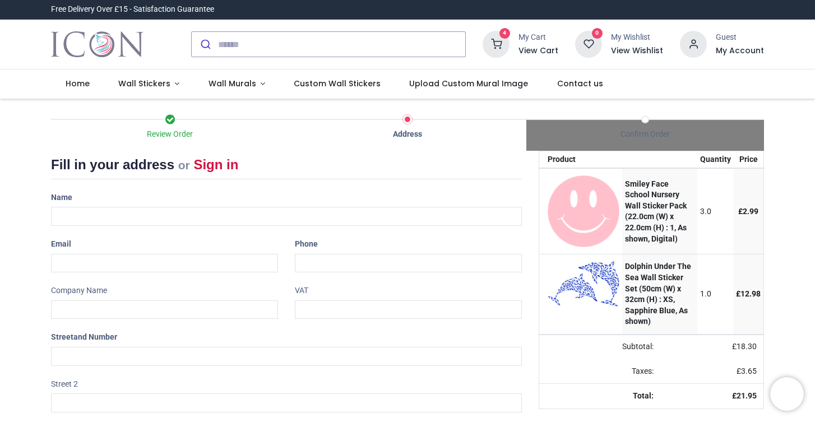
select select "***"
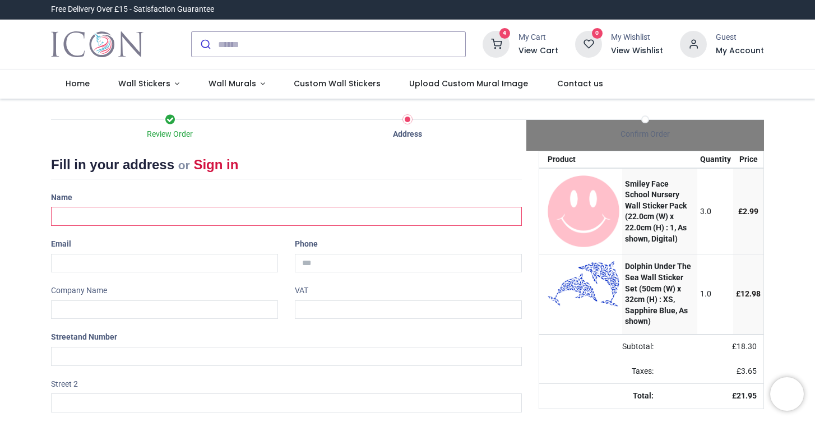
click at [186, 213] on input "text" at bounding box center [286, 216] width 471 height 19
type input "******"
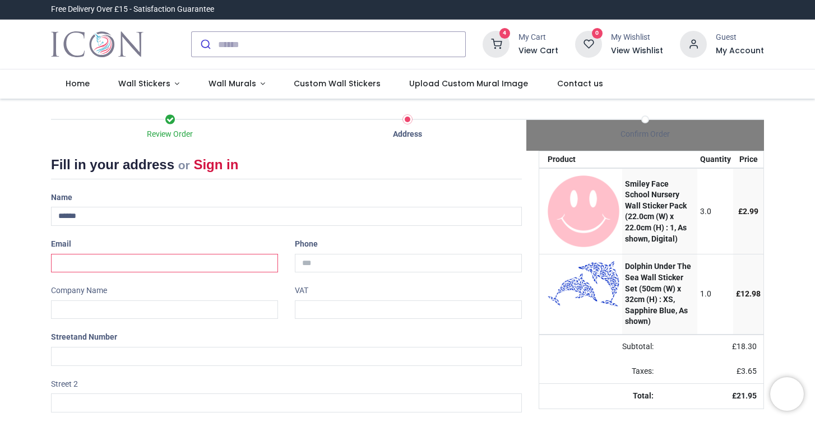
click at [150, 265] on input "email" at bounding box center [164, 263] width 227 height 19
type input "**********"
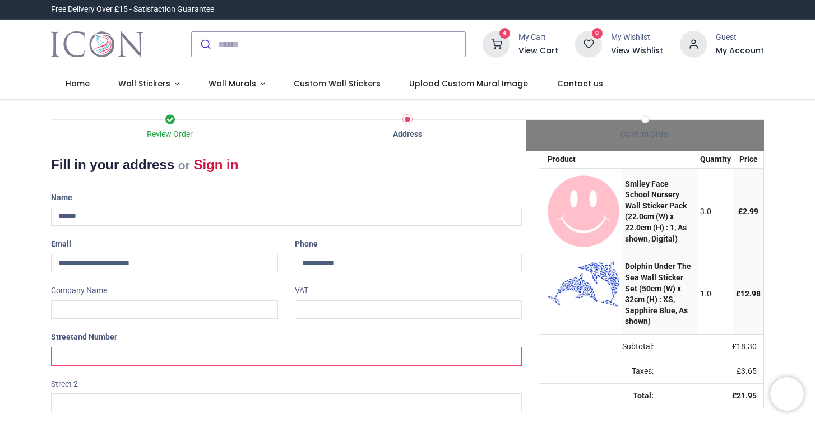
type input "**********"
type input "*******"
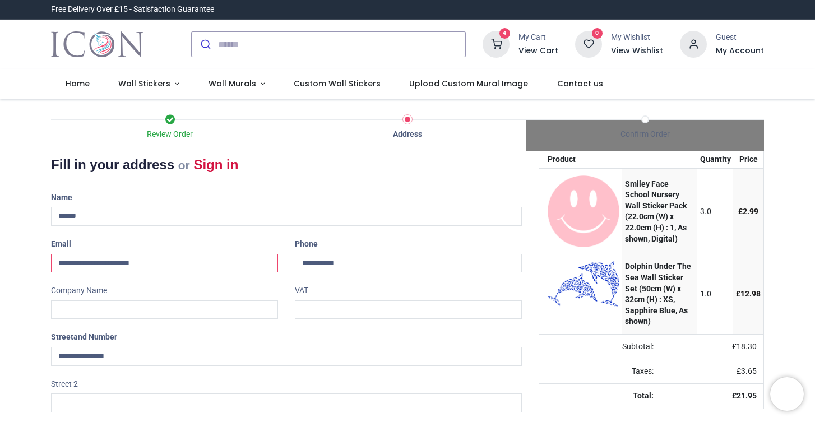
scroll to position [147, 0]
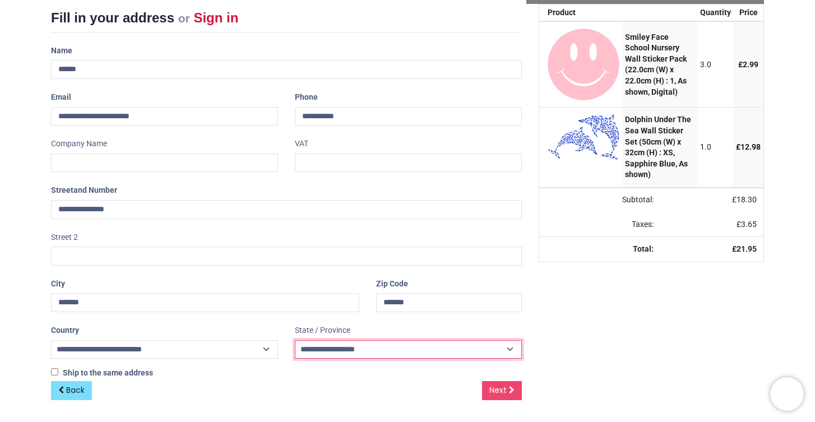
click at [349, 351] on select "**********" at bounding box center [408, 349] width 227 height 19
click at [312, 348] on select "**********" at bounding box center [408, 349] width 227 height 19
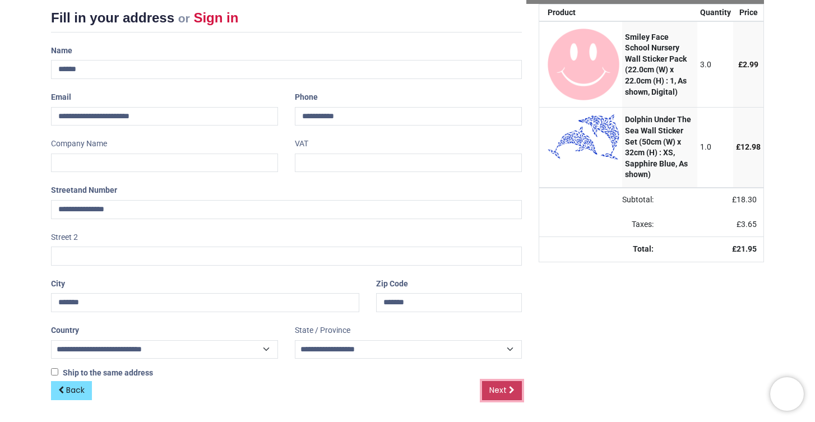
click at [503, 391] on span "Next" at bounding box center [497, 390] width 17 height 11
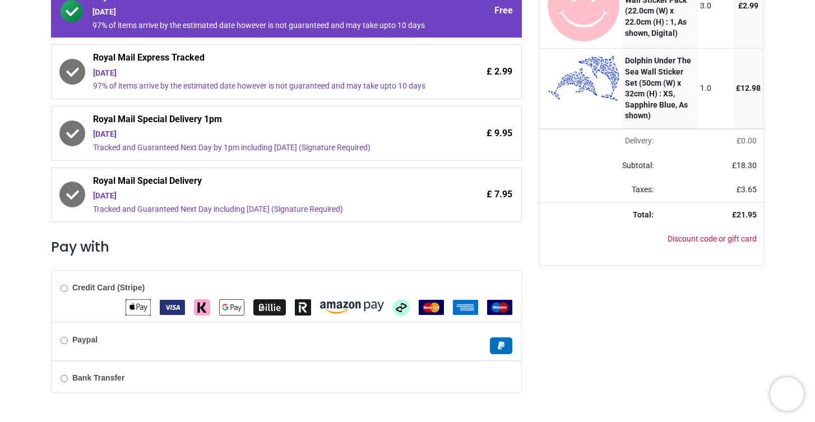
scroll to position [252, 0]
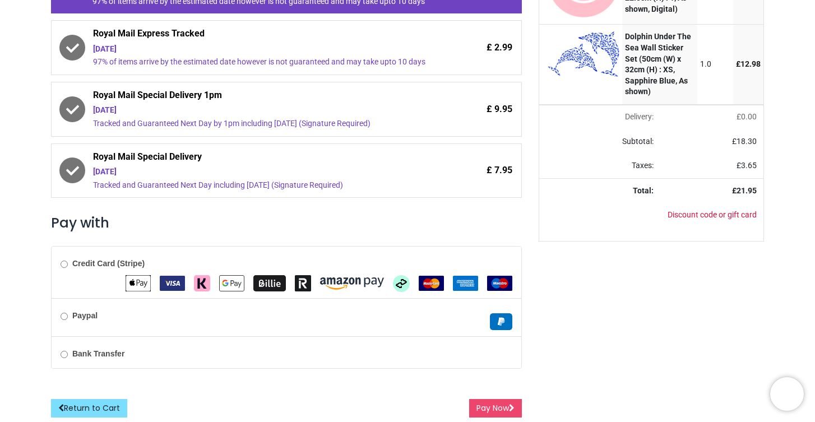
click at [73, 265] on b "Credit Card (Stripe)" at bounding box center [108, 263] width 72 height 9
click at [486, 405] on button "Pay Now" at bounding box center [495, 408] width 53 height 19
